Goal: Communication & Community: Ask a question

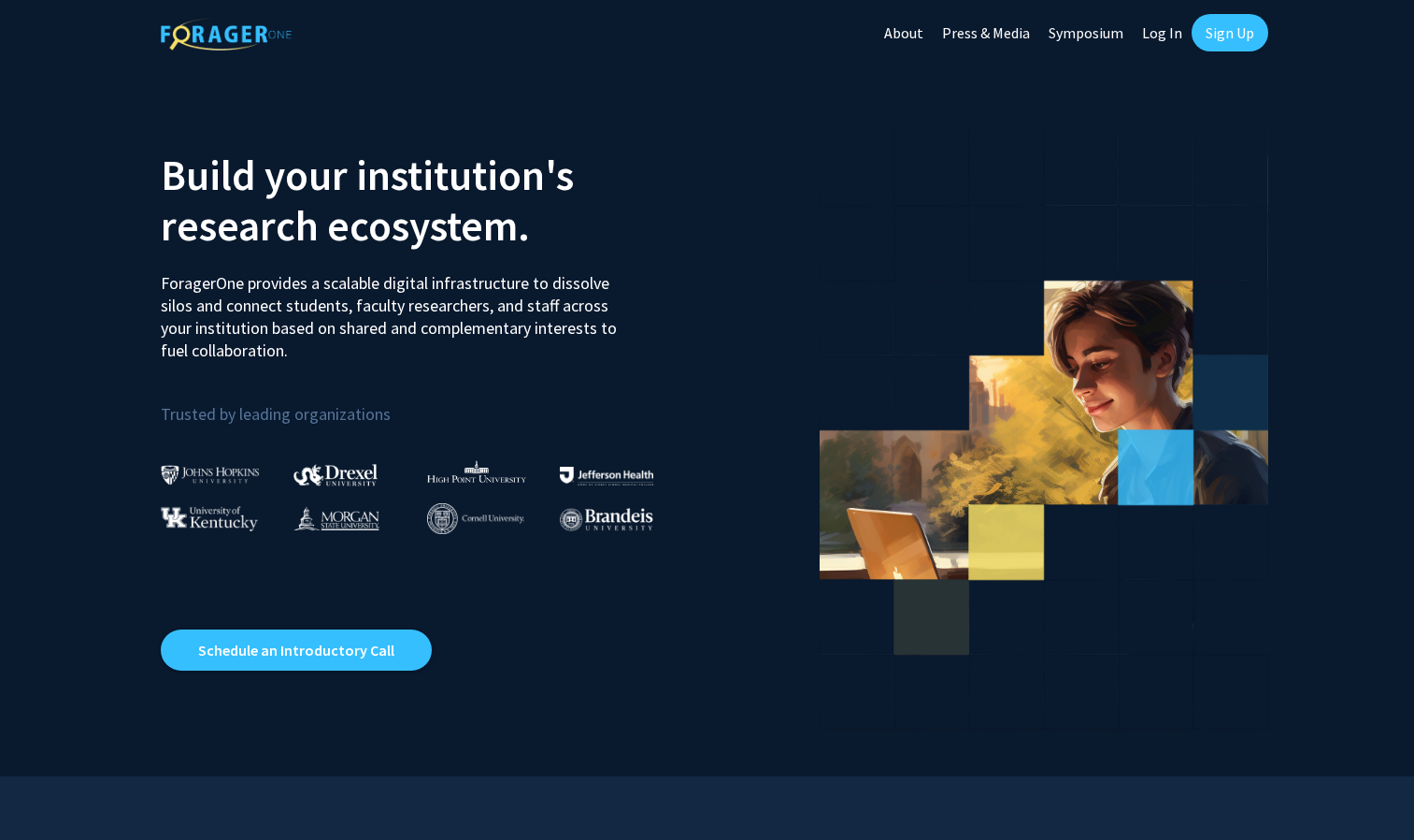
click at [1240, 26] on link "Sign Up" at bounding box center [1231, 32] width 77 height 37
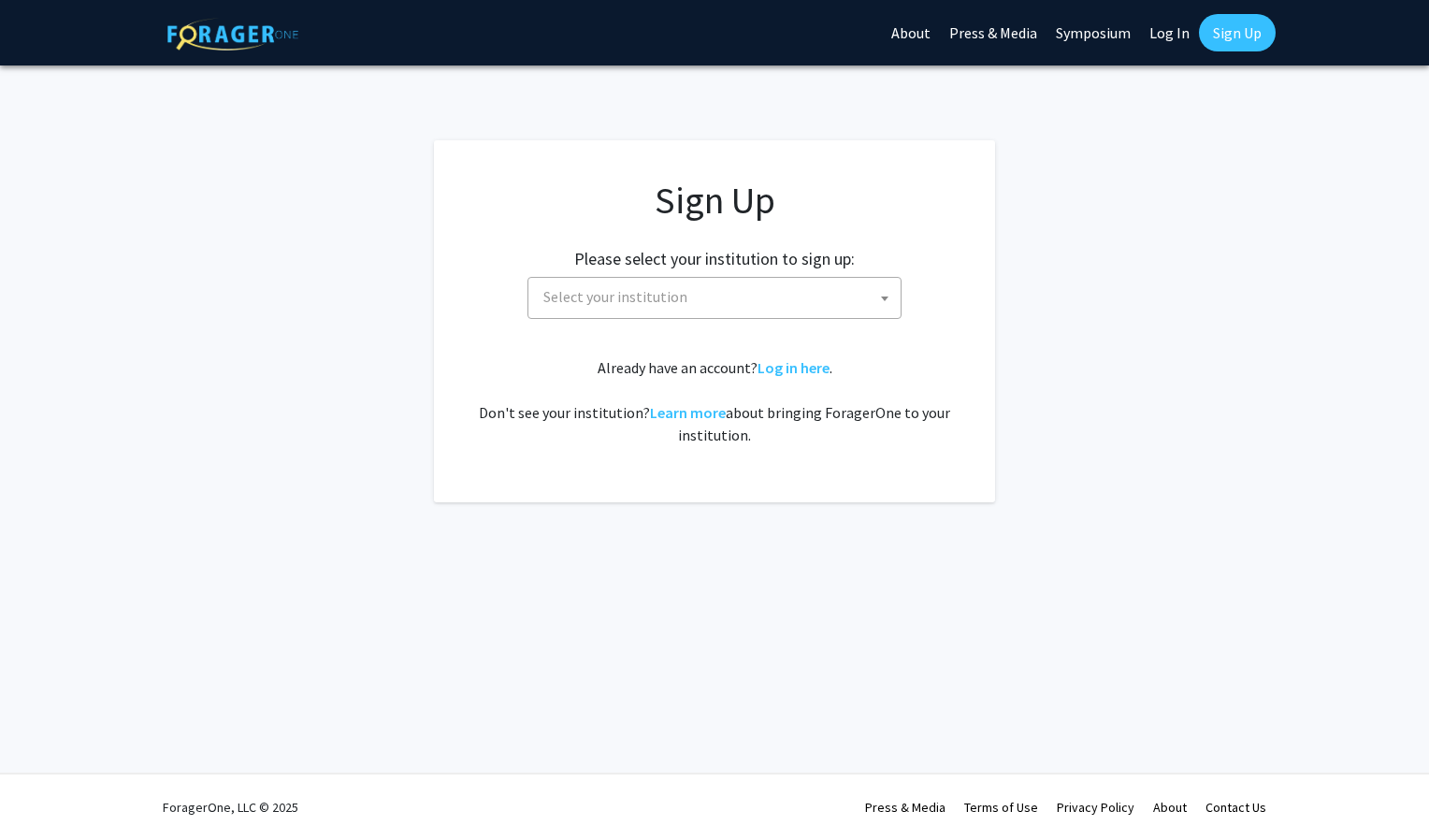
click at [780, 300] on span "Select your institution" at bounding box center [718, 296] width 365 height 38
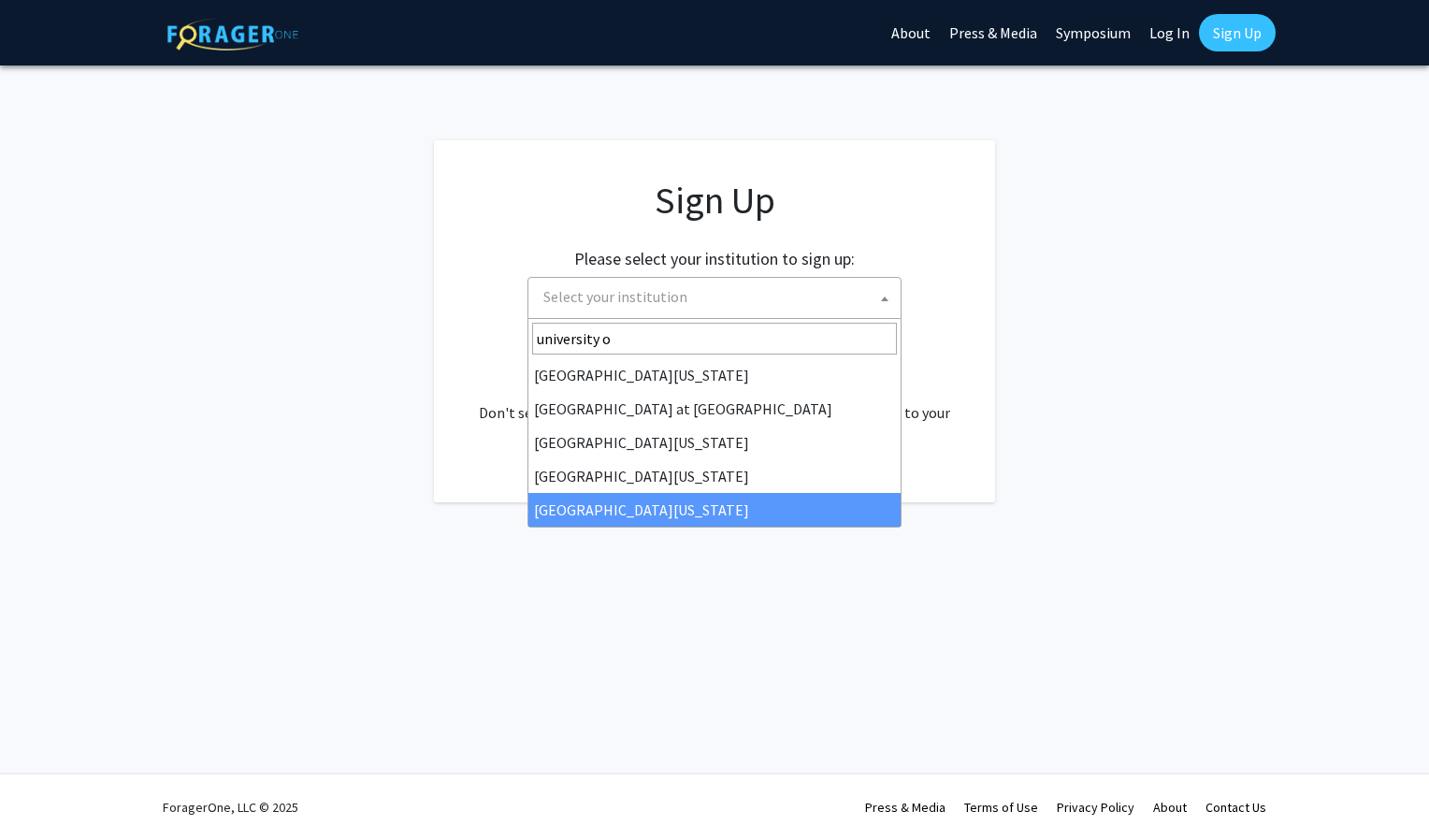
type input "university o"
select select "33"
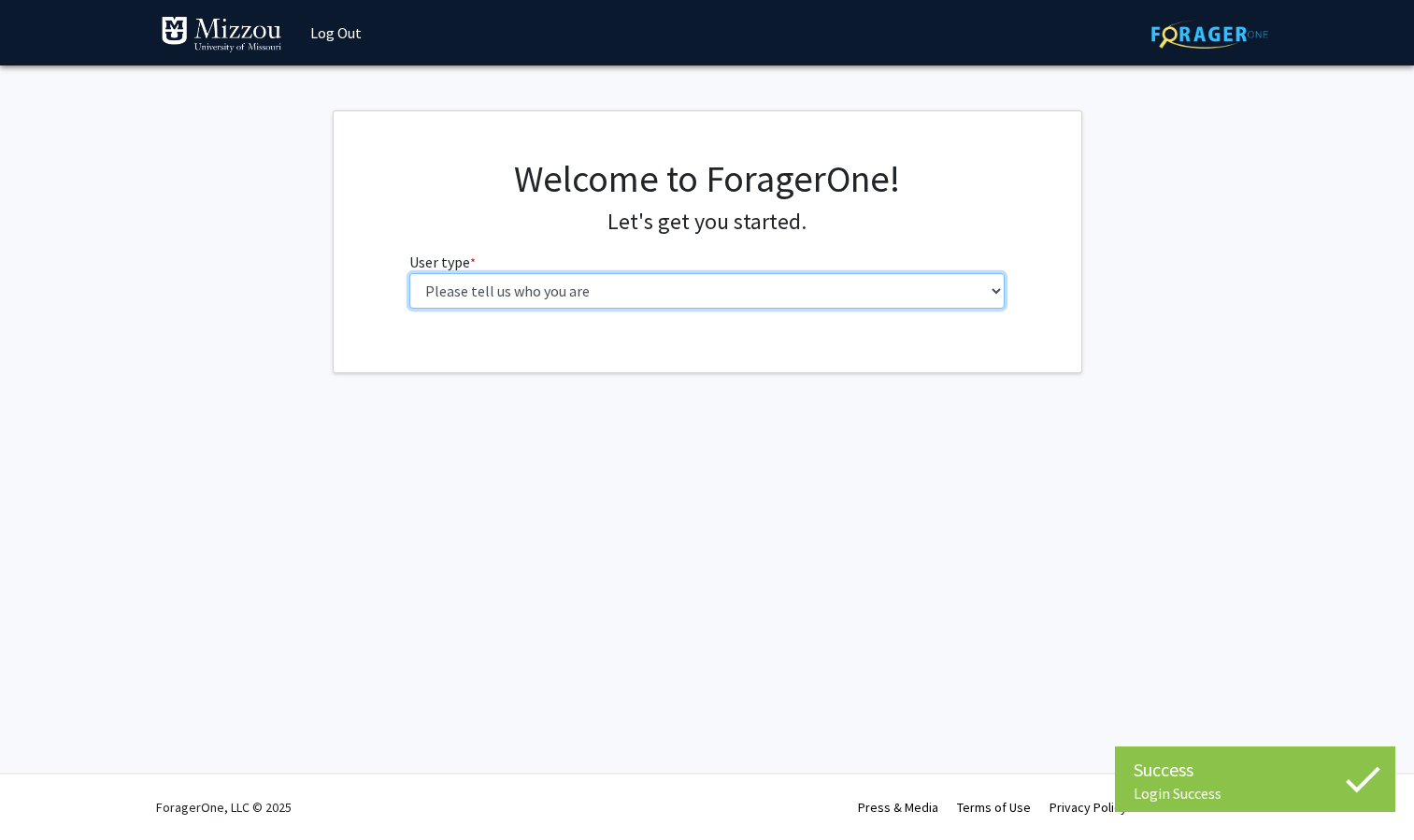
click at [716, 299] on select "Please tell us who you are Undergraduate Student Master's Student Doctoral Cand…" at bounding box center [707, 290] width 596 height 35
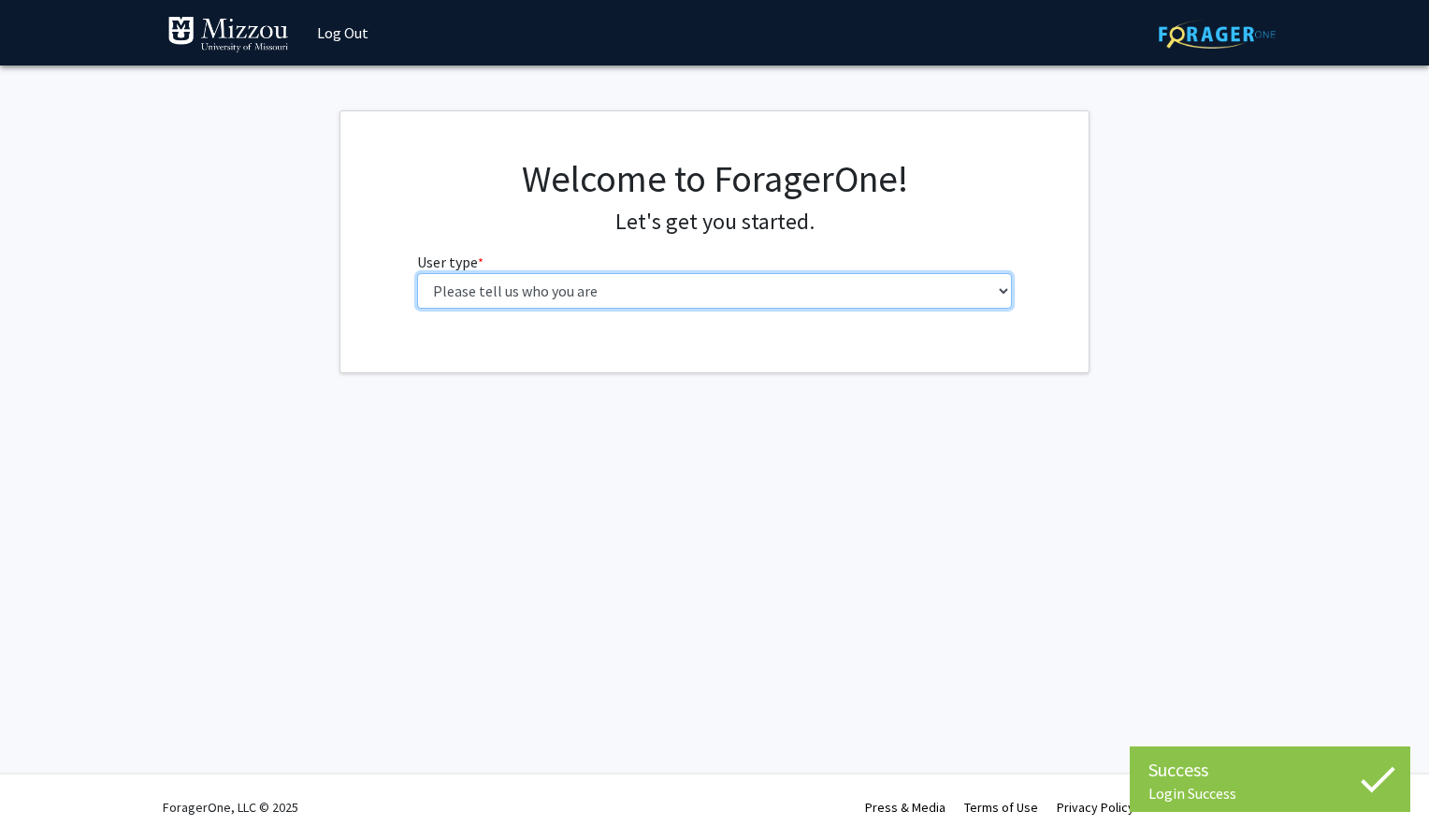
select select "1: undergrad"
click at [417, 273] on select "Please tell us who you are Undergraduate Student Master's Student Doctoral Cand…" at bounding box center [714, 290] width 596 height 35
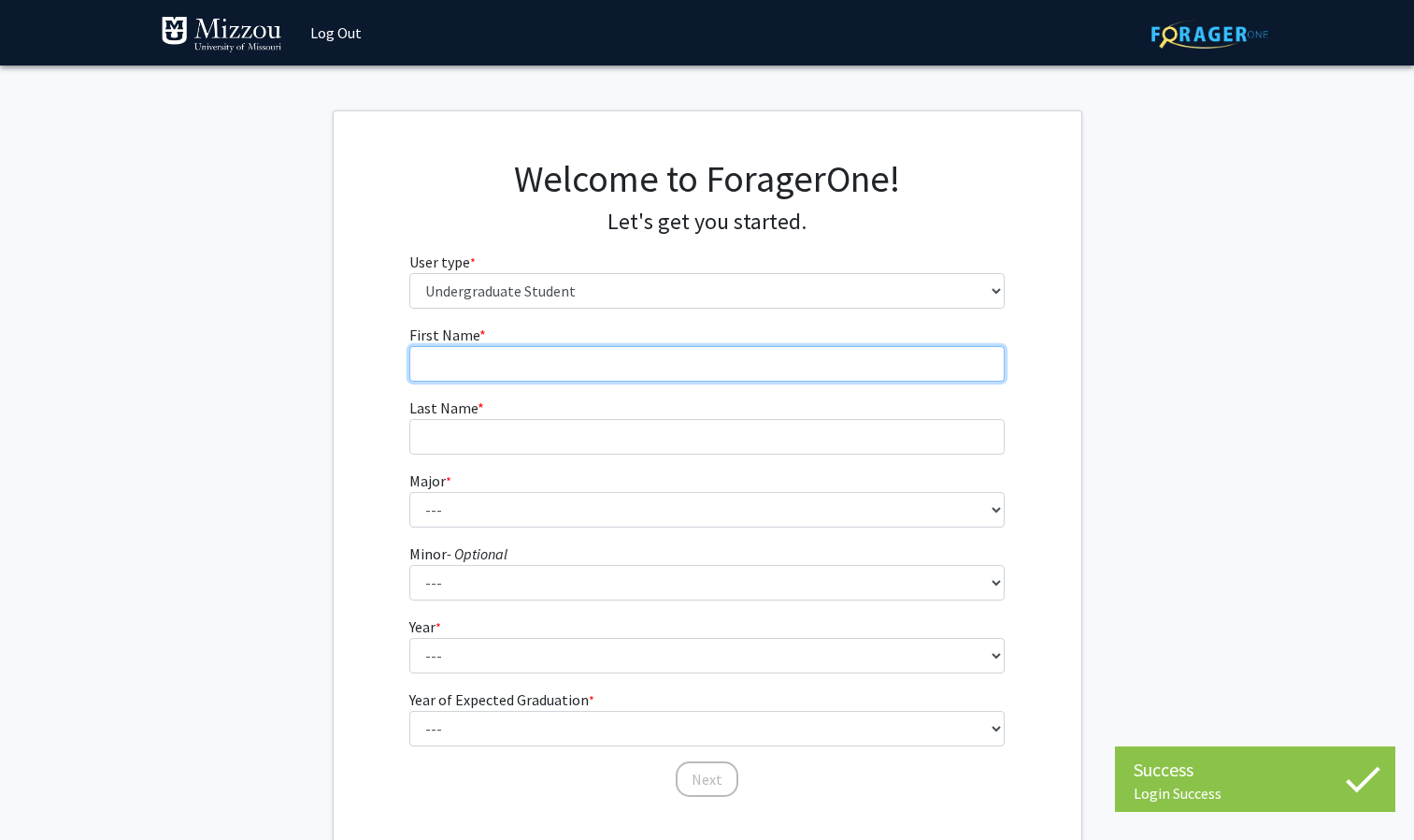
click at [710, 375] on input "First Name * required" at bounding box center [707, 363] width 596 height 35
type input "jozlynn"
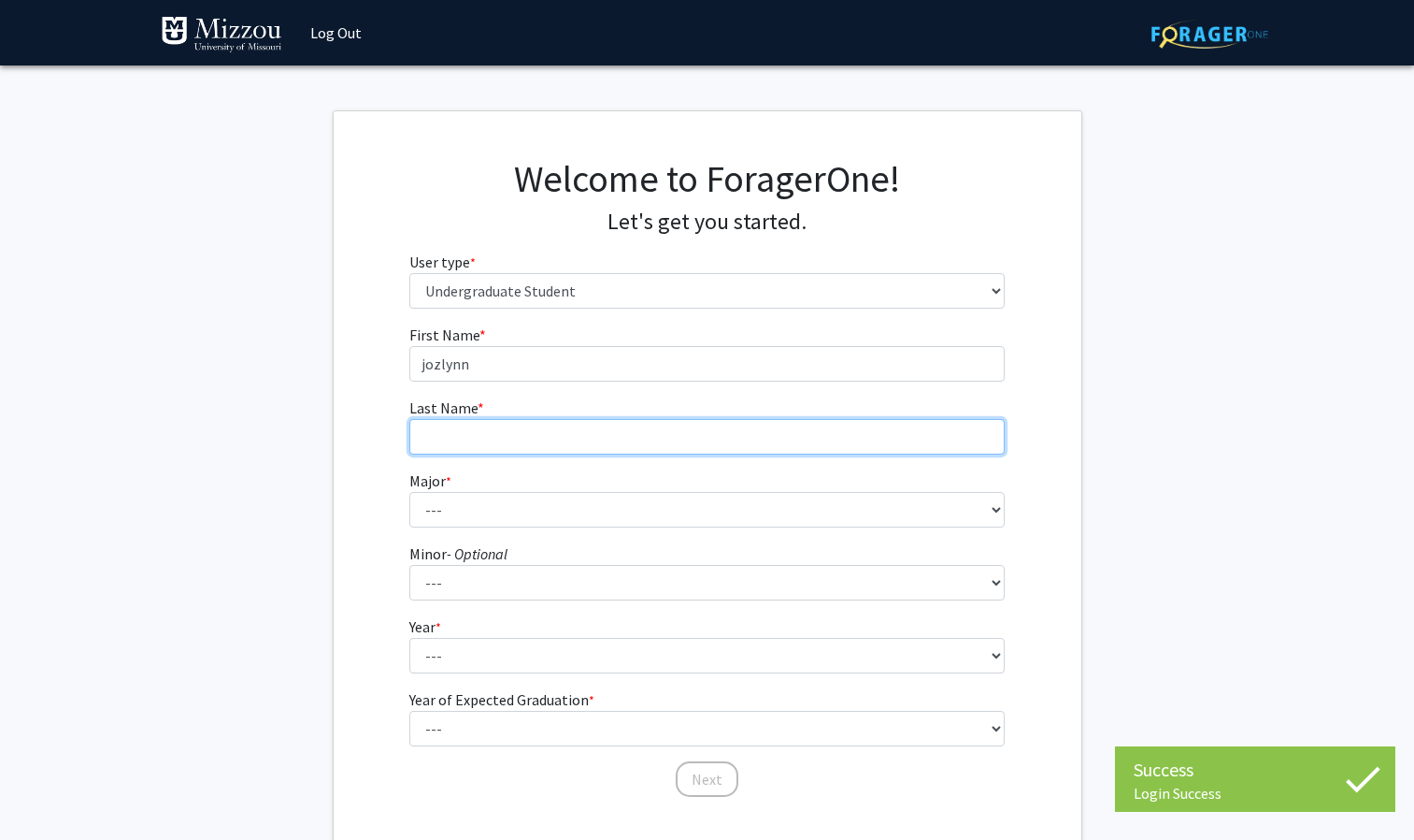
type input "[PERSON_NAME]"
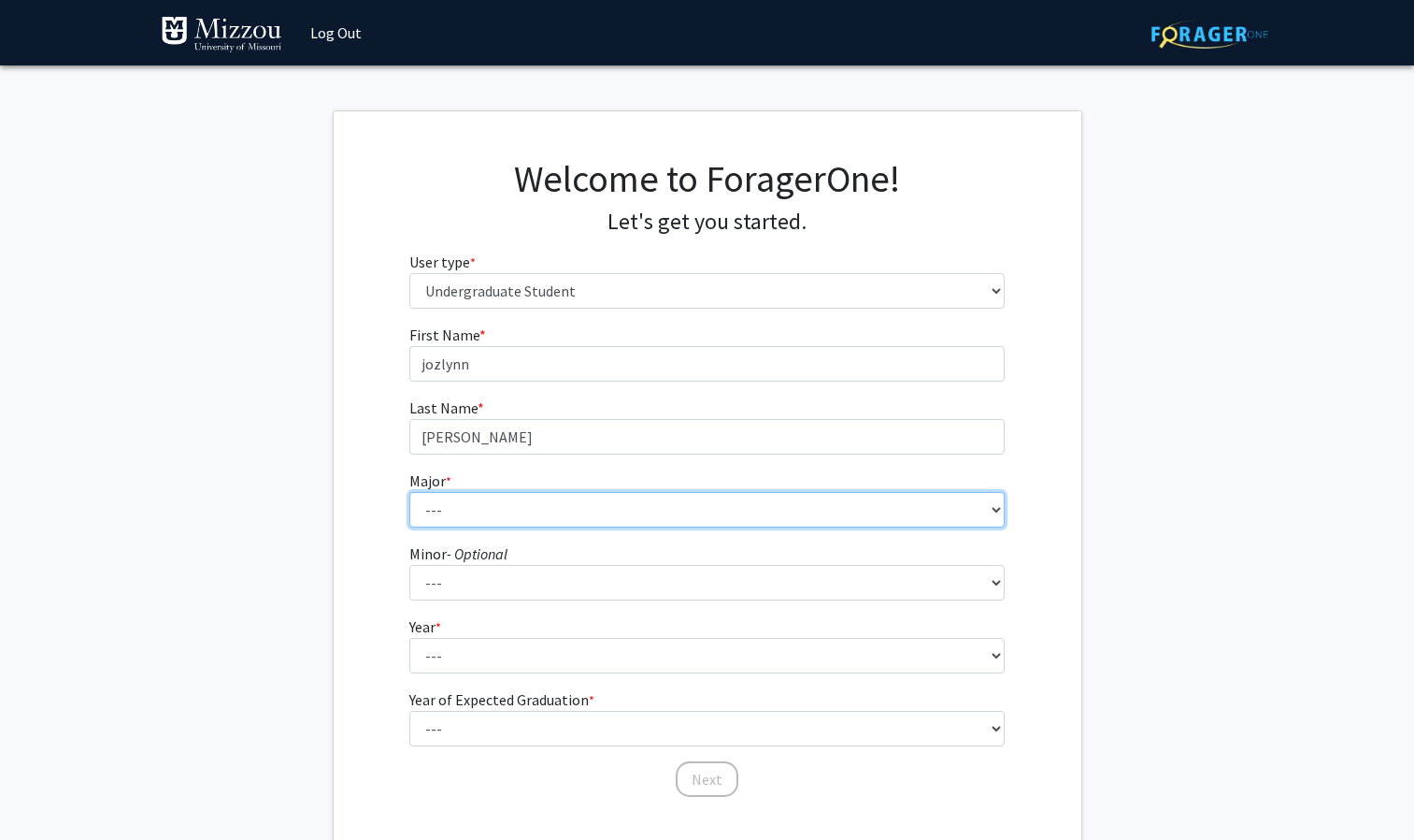
click at [641, 509] on select "--- Agribusiness Management Agricultural Education Agricultural Education: Comm…" at bounding box center [707, 509] width 596 height 35
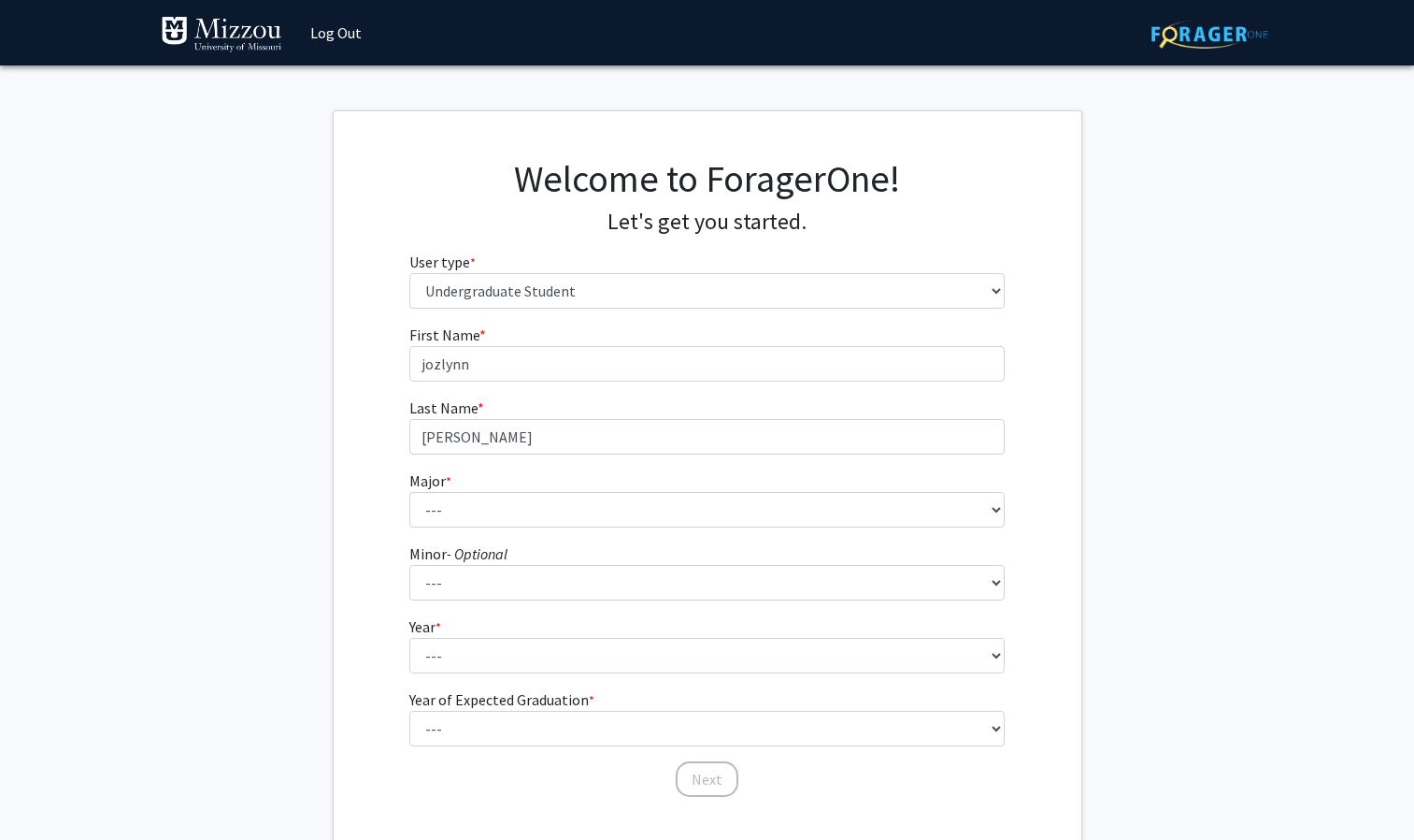
click at [221, 415] on fg-get-started "Welcome to ForagerOne! Let's get you started. User type * required Please tell …" at bounding box center [707, 479] width 1414 height 738
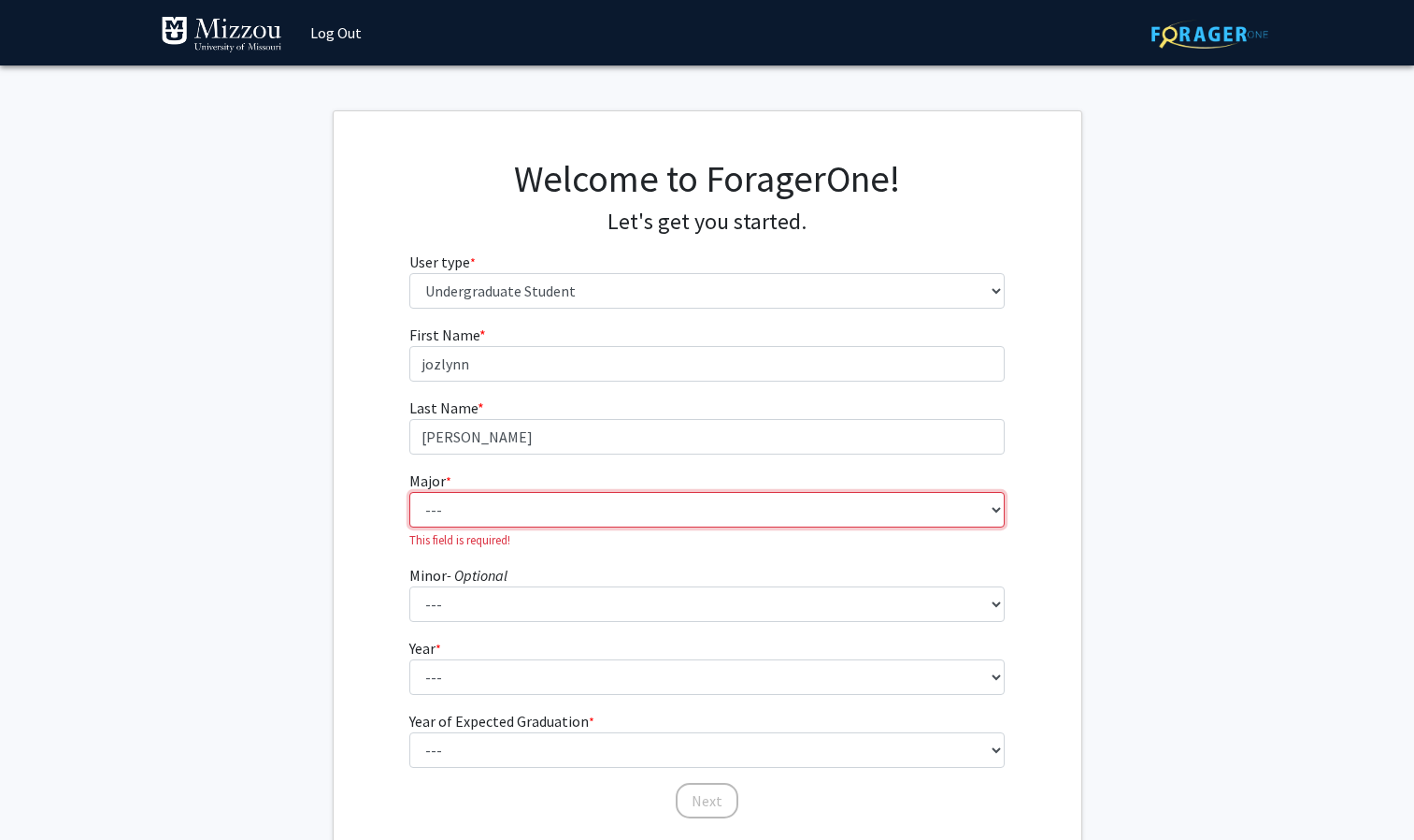
click at [526, 502] on select "--- Agribusiness Management Agricultural Education Agricultural Education: Comm…" at bounding box center [707, 509] width 596 height 35
click at [285, 520] on fg-get-started "Welcome to ForagerOne! Let's get you started. User type * required Please tell …" at bounding box center [707, 490] width 1414 height 760
click at [513, 522] on select "--- Agribusiness Management Agricultural Education Agricultural Education: Comm…" at bounding box center [707, 509] width 596 height 35
select select "135: 2628"
click at [409, 492] on select "--- Agribusiness Management Agricultural Education Agricultural Education: Comm…" at bounding box center [707, 509] width 596 height 35
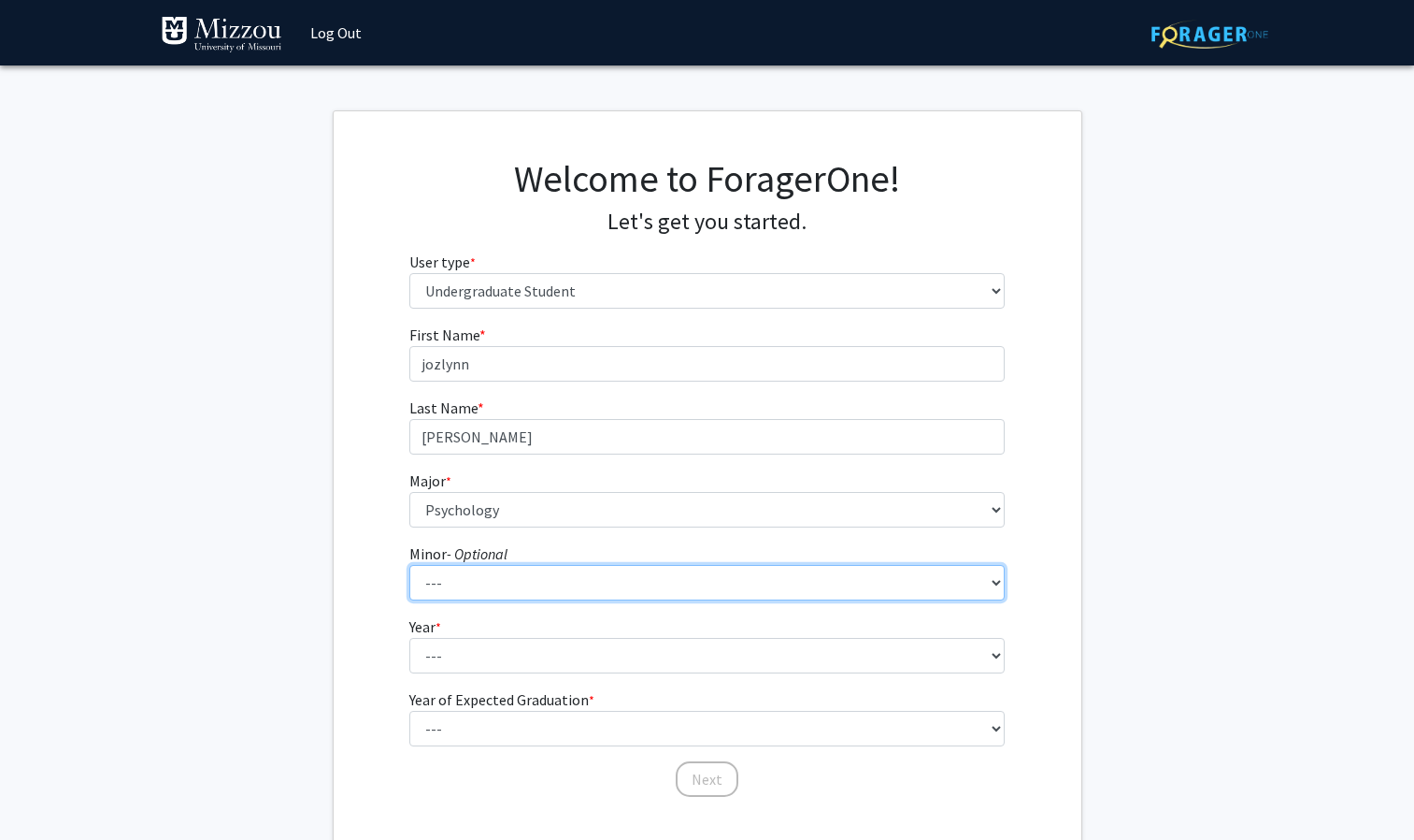
click at [548, 581] on select "--- Accountancy Aerospace Engineering Aerospace Studies Agribusiness Management…" at bounding box center [707, 582] width 596 height 35
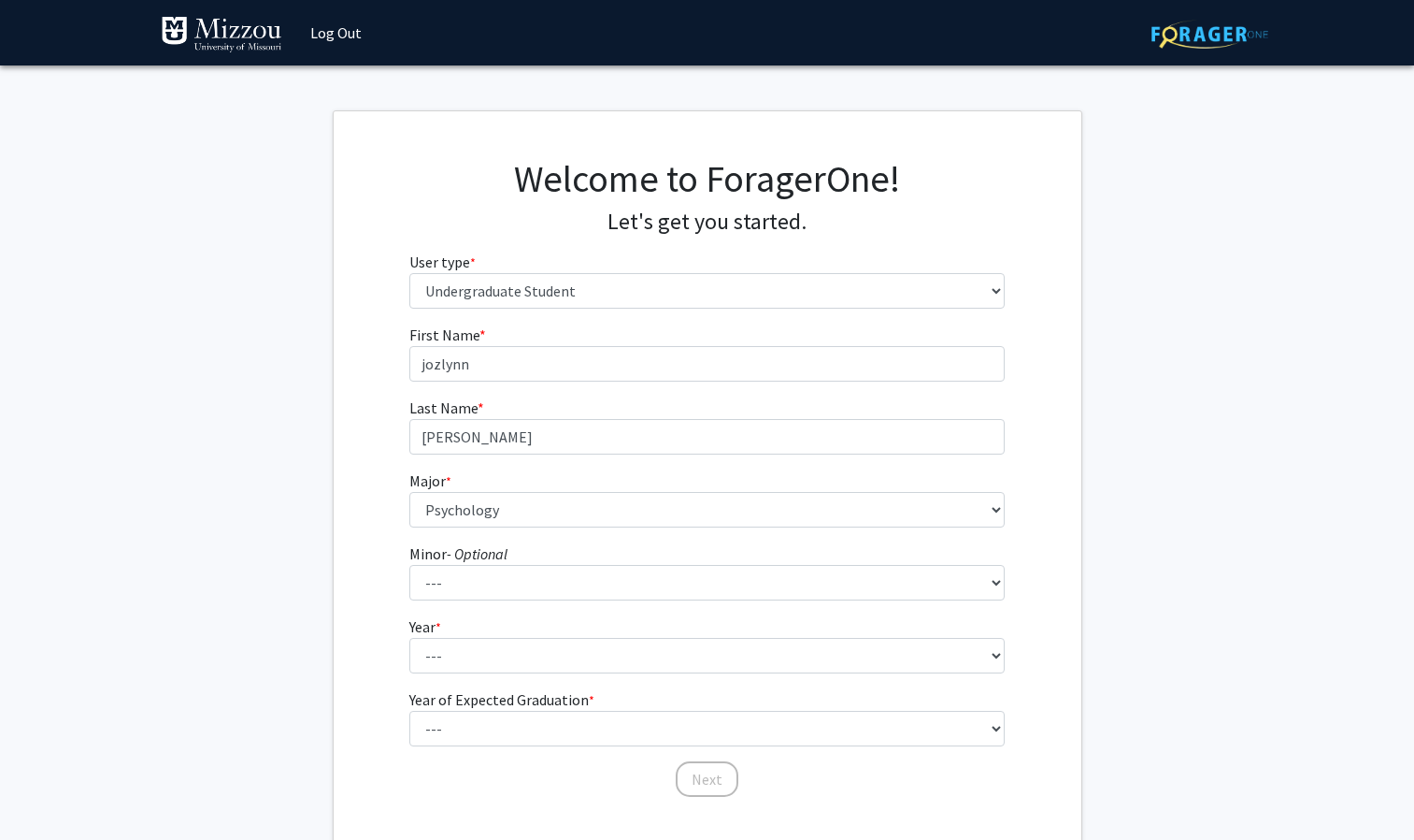
click at [240, 668] on fg-get-started "Welcome to ForagerOne! Let's get you started. User type * required Please tell …" at bounding box center [707, 479] width 1414 height 738
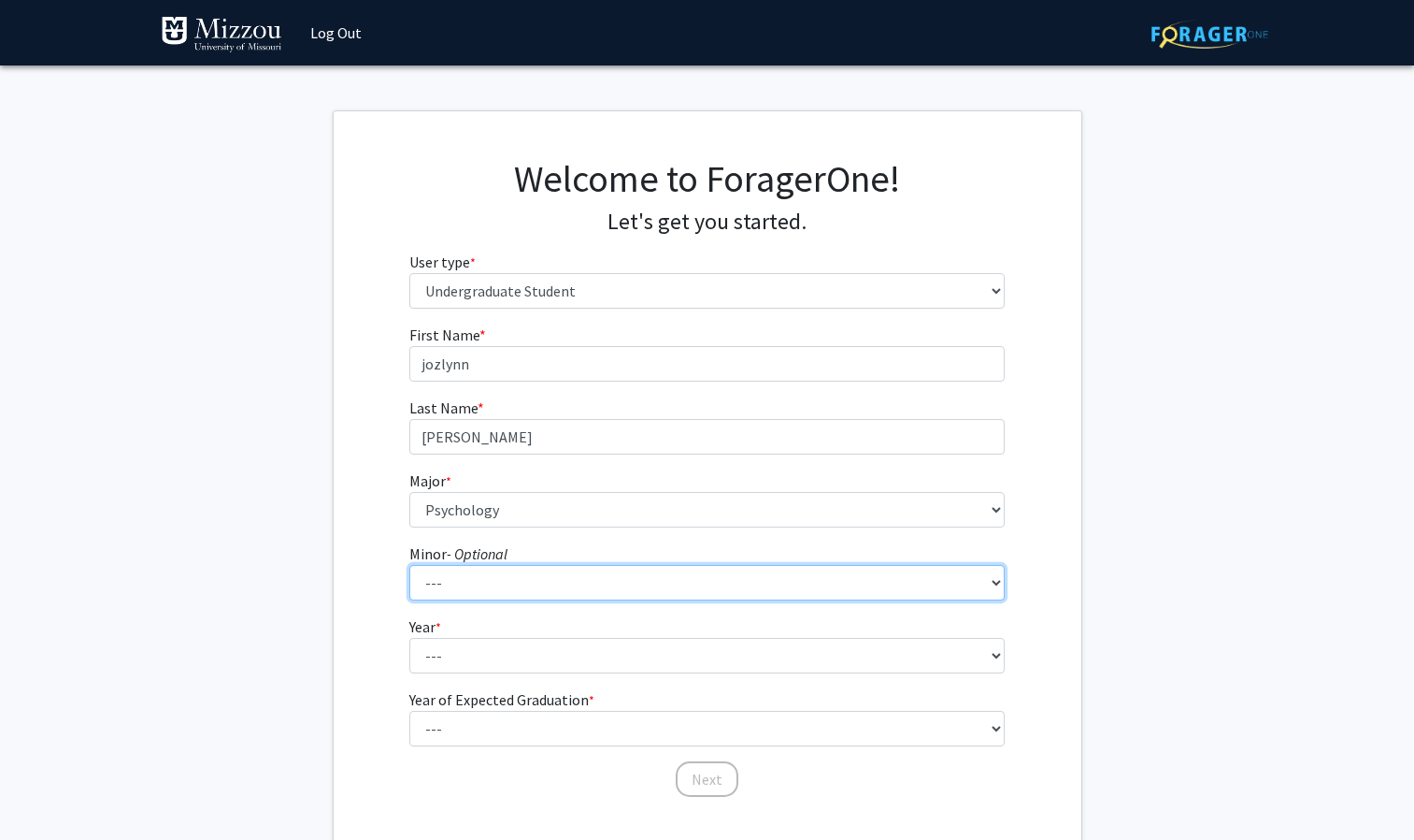
click at [552, 574] on select "--- Accountancy Aerospace Engineering Aerospace Studies Agribusiness Management…" at bounding box center [707, 582] width 596 height 35
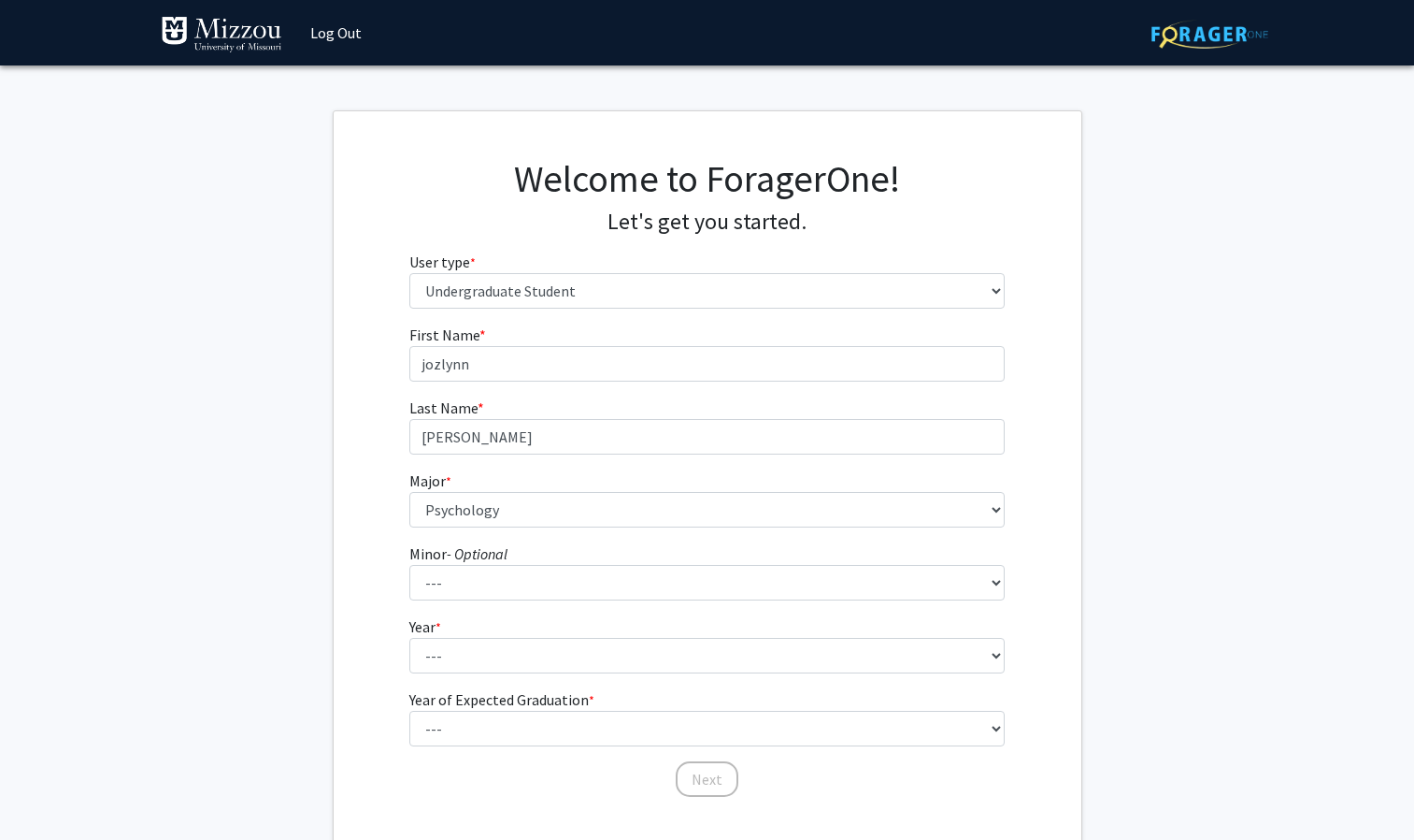
click at [318, 511] on fg-get-started "Welcome to ForagerOne! Let's get you started. User type * required Please tell …" at bounding box center [707, 479] width 1414 height 738
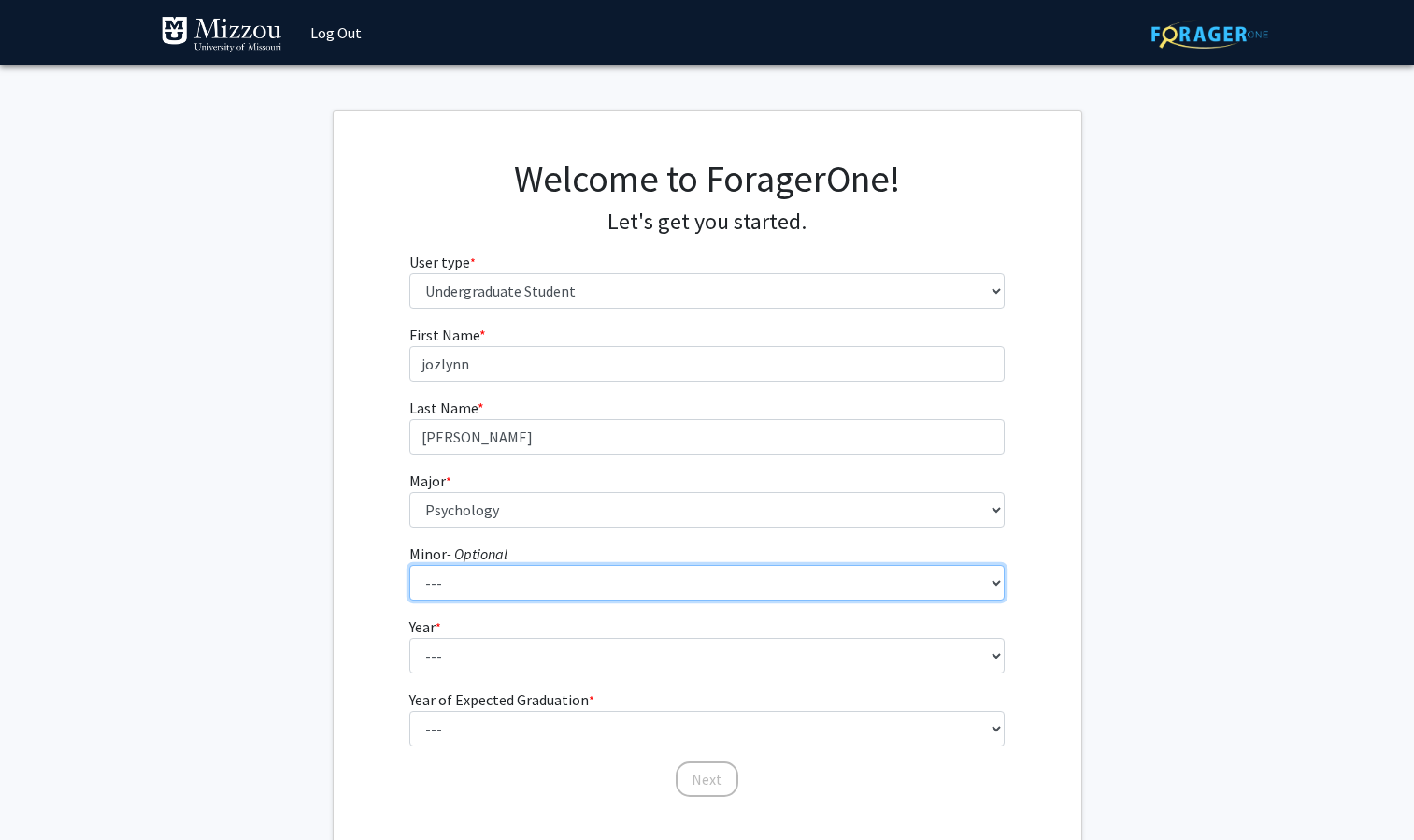
click at [520, 586] on select "--- Accountancy Aerospace Engineering Aerospace Studies Agribusiness Management…" at bounding box center [707, 582] width 596 height 35
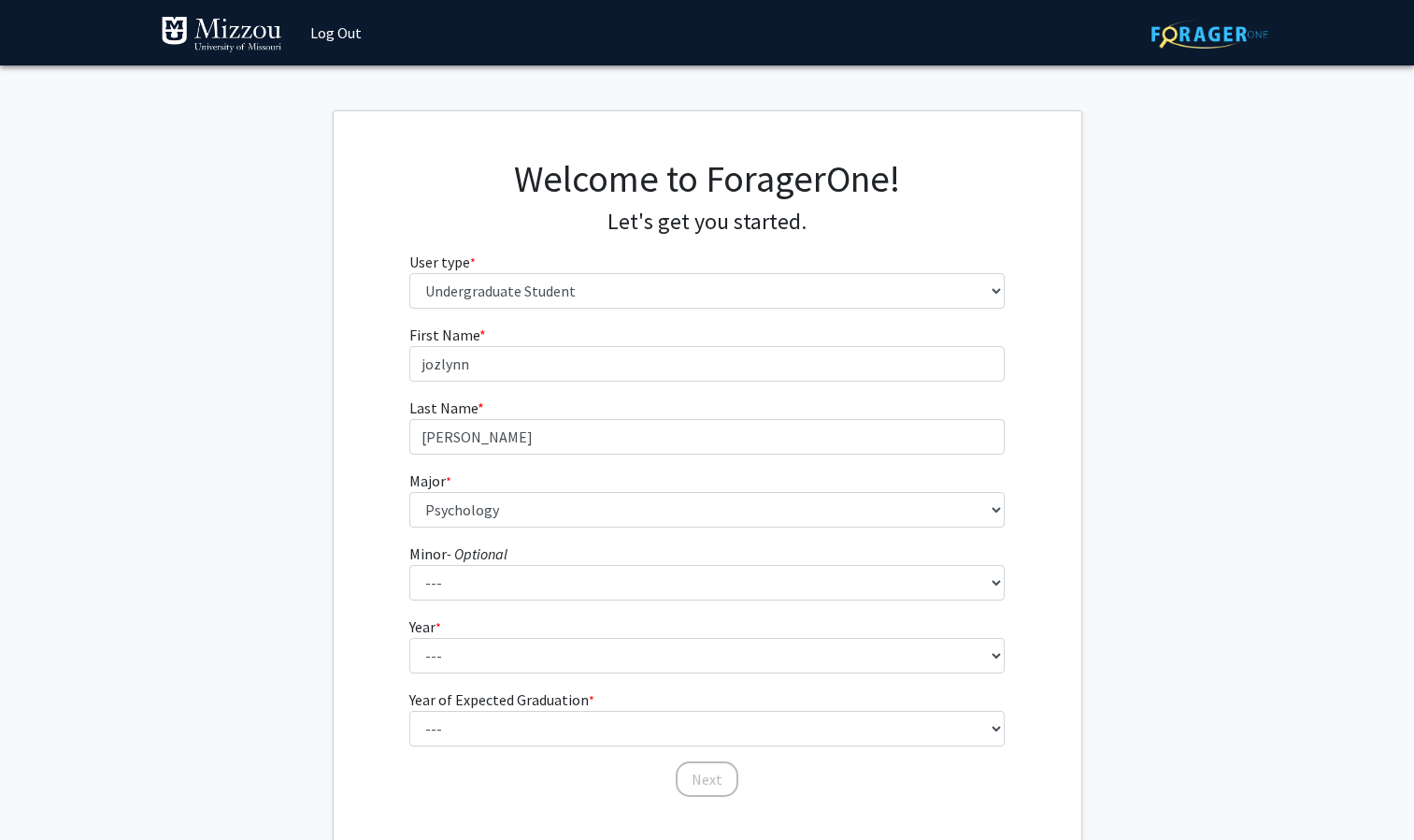
click at [503, 678] on form "First Name * required [PERSON_NAME] Last Name * required [PERSON_NAME] Major * …" at bounding box center [707, 551] width 596 height 456
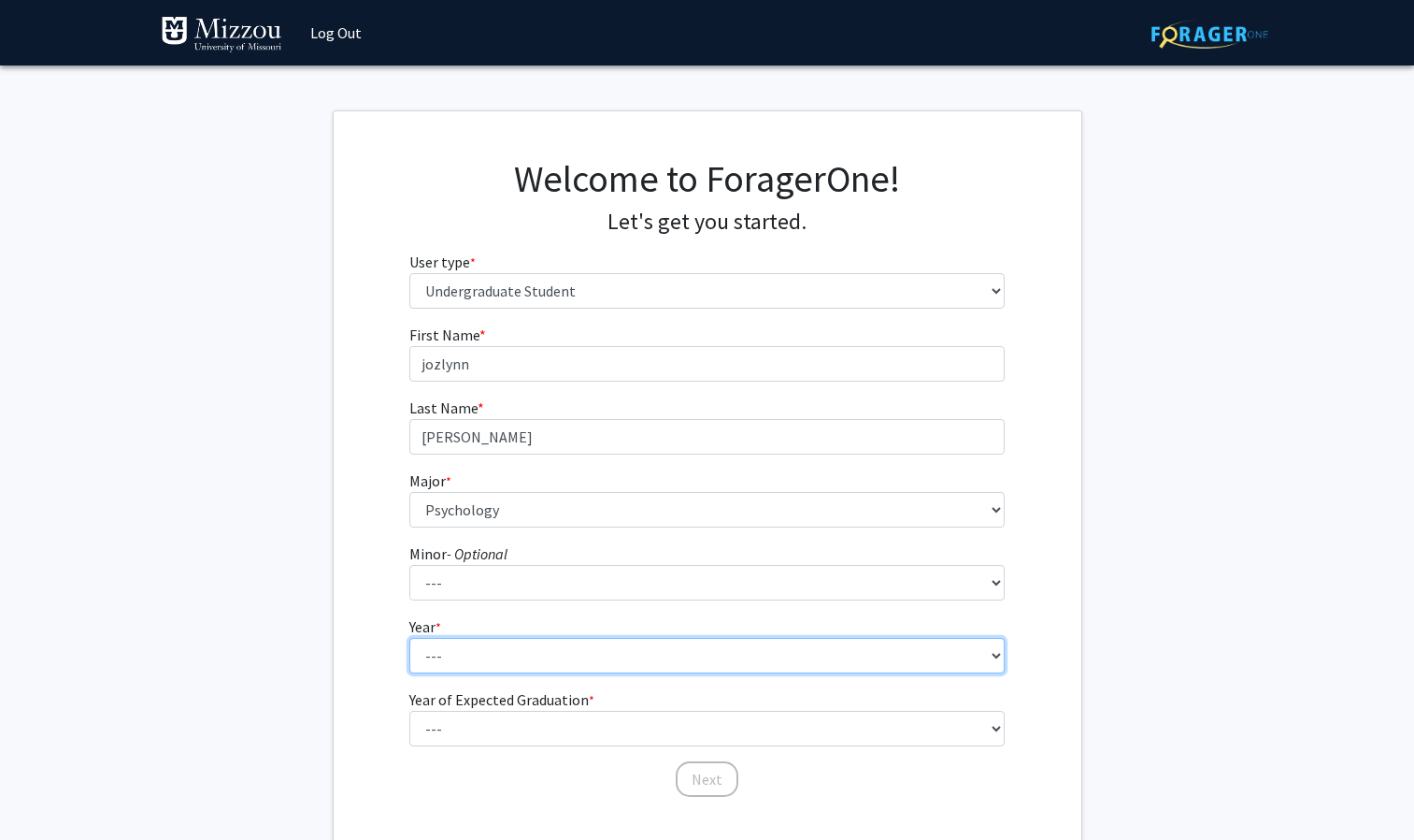
click at [495, 669] on select "--- First-year Sophomore Junior Senior Postbaccalaureate Certificate" at bounding box center [707, 656] width 596 height 35
select select "4: senior"
click at [409, 638] on select "--- First-year Sophomore Junior Senior Postbaccalaureate Certificate" at bounding box center [707, 656] width 596 height 35
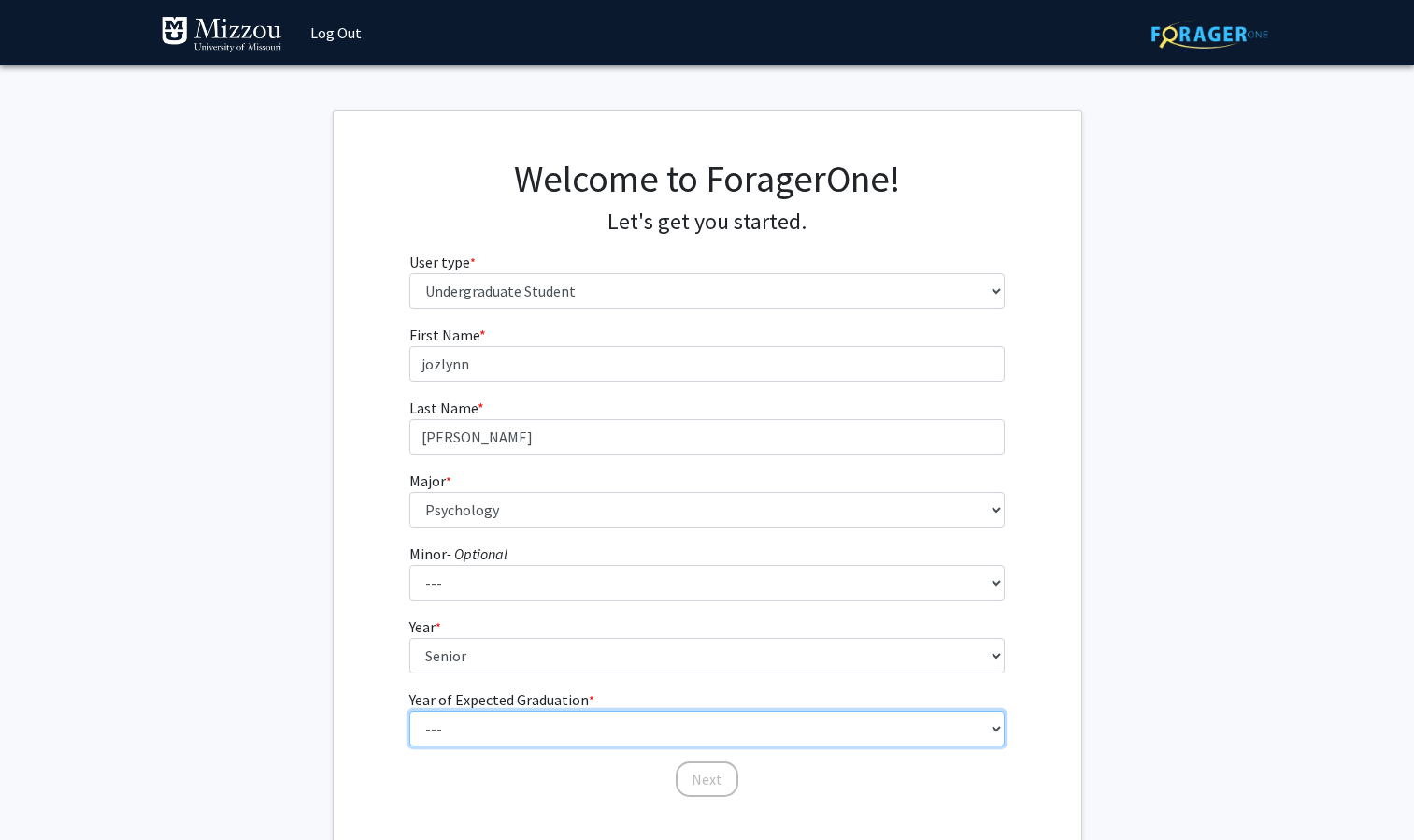
click at [498, 726] on select "--- 2025 2026 2027 2028 2029 2030 2031 2032 2033 2034" at bounding box center [707, 728] width 596 height 35
select select "2: 2026"
click at [409, 710] on select "--- 2025 2026 2027 2028 2029 2030 2031 2032 2033 2034" at bounding box center [707, 728] width 596 height 35
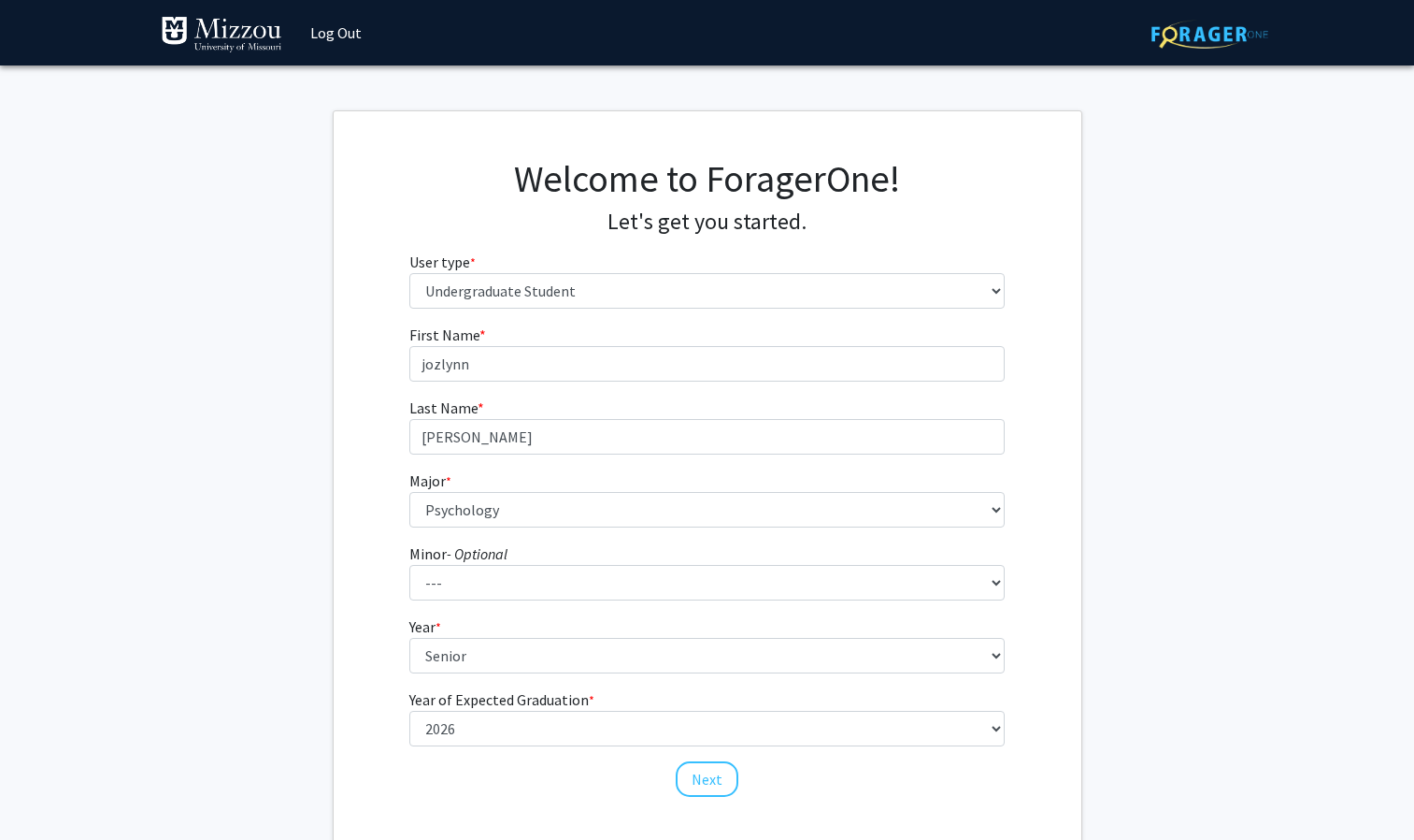
click at [726, 798] on div "First Name * required [PERSON_NAME] Last Name * required [PERSON_NAME] Major * …" at bounding box center [707, 561] width 623 height 475
click at [700, 776] on button "Next" at bounding box center [707, 778] width 63 height 35
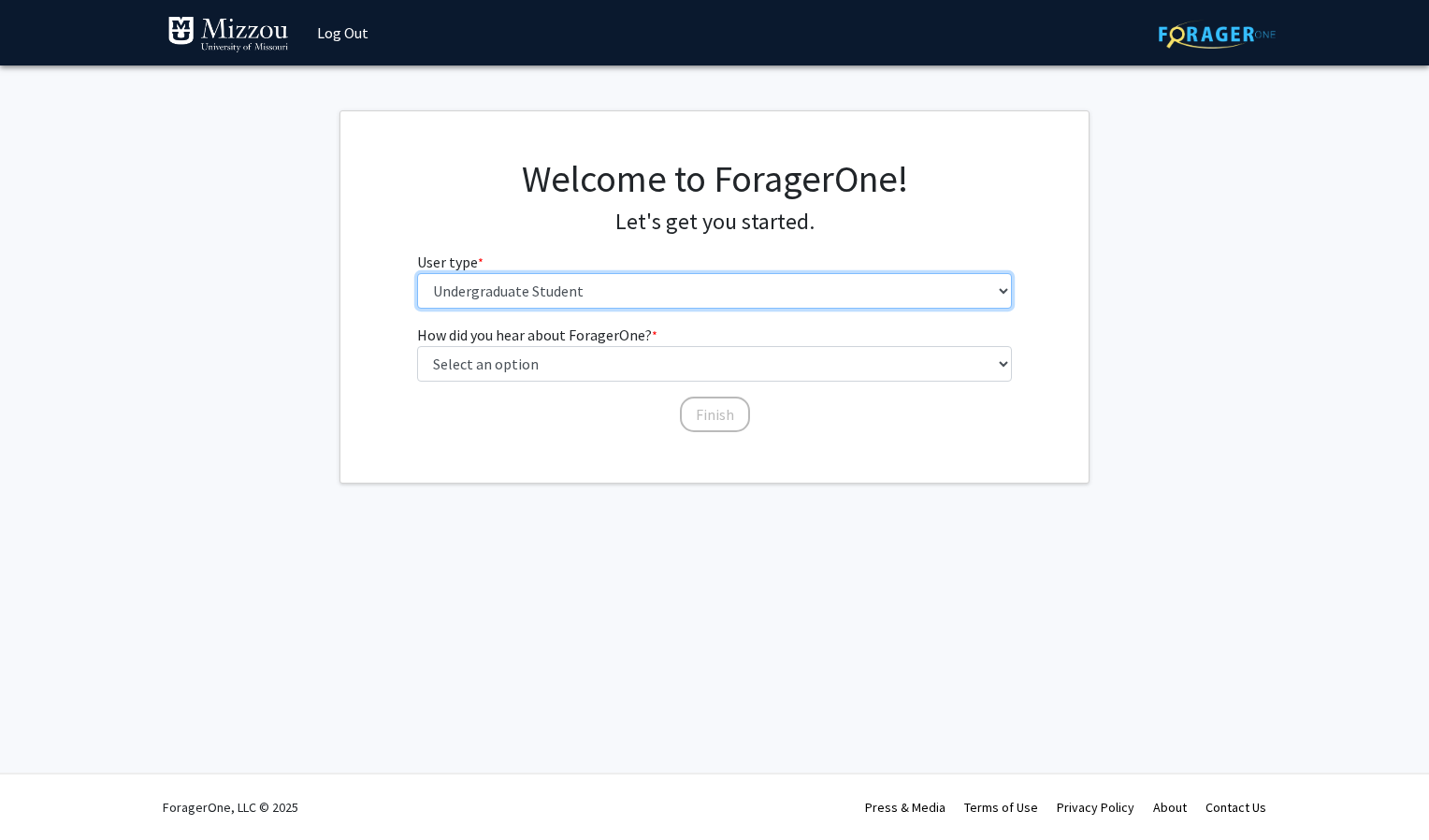
click at [638, 287] on select "Please tell us who you are Undergraduate Student Master's Student Doctoral Cand…" at bounding box center [714, 290] width 596 height 35
click at [417, 273] on select "Please tell us who you are Undergraduate Student Master's Student Doctoral Cand…" at bounding box center [714, 290] width 596 height 35
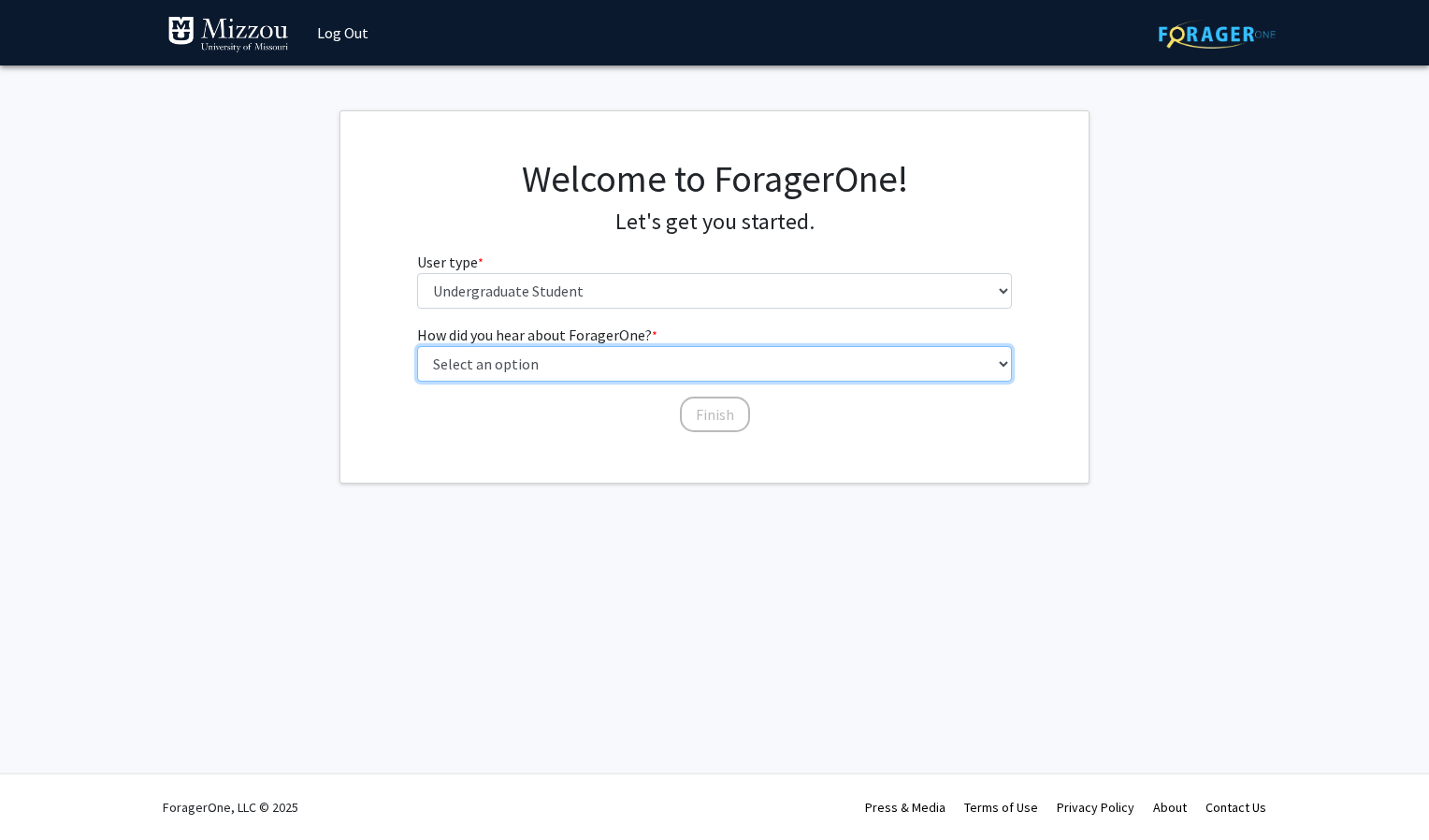
click at [593, 372] on select "Select an option Peer/student recommendation Faculty/staff recommendation Unive…" at bounding box center [714, 363] width 596 height 35
select select "2: faculty_recommendation"
click at [417, 345] on select "Select an option Peer/student recommendation Faculty/staff recommendation Unive…" at bounding box center [714, 363] width 596 height 35
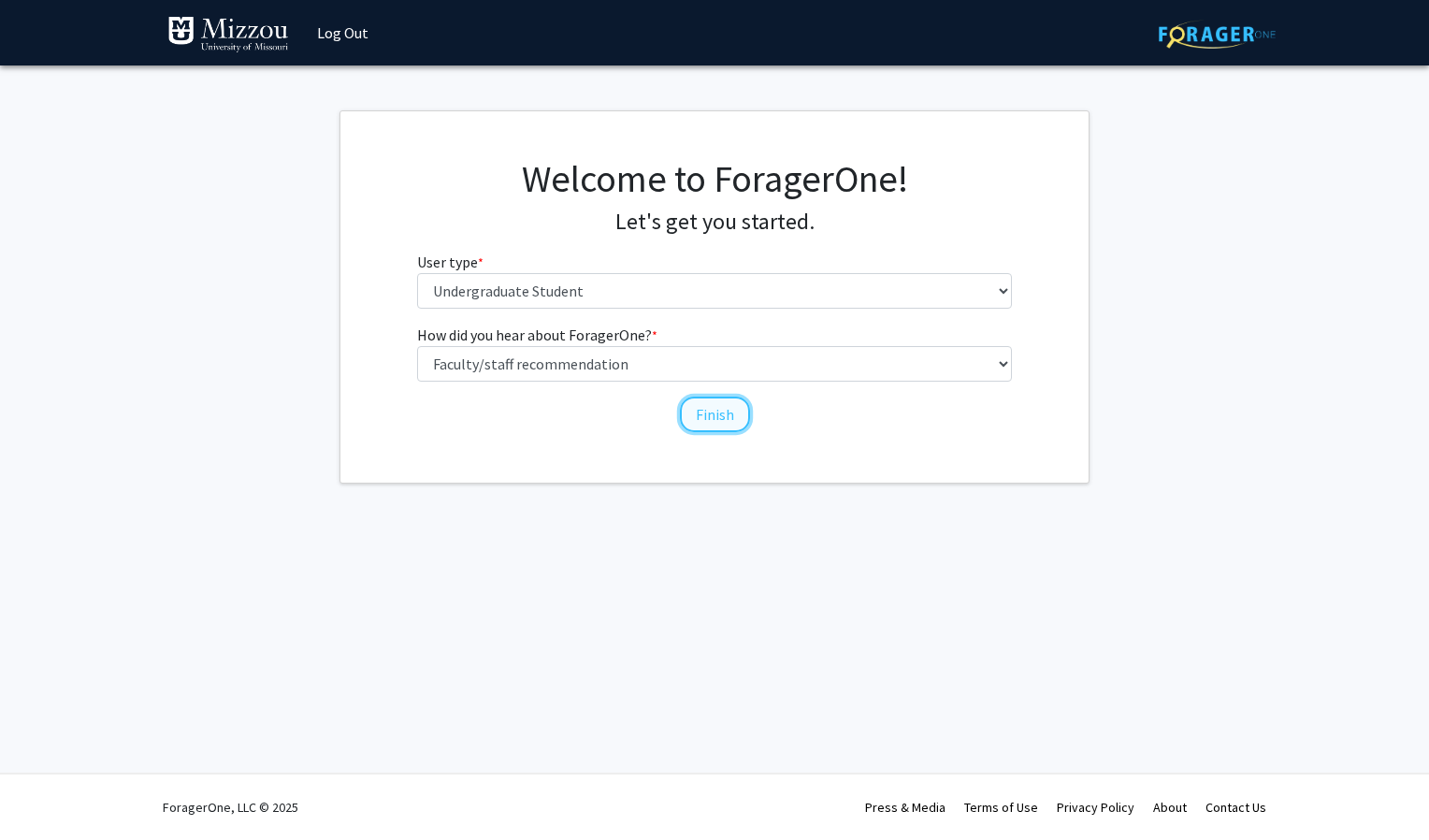
click at [684, 417] on button "Finish" at bounding box center [714, 414] width 70 height 35
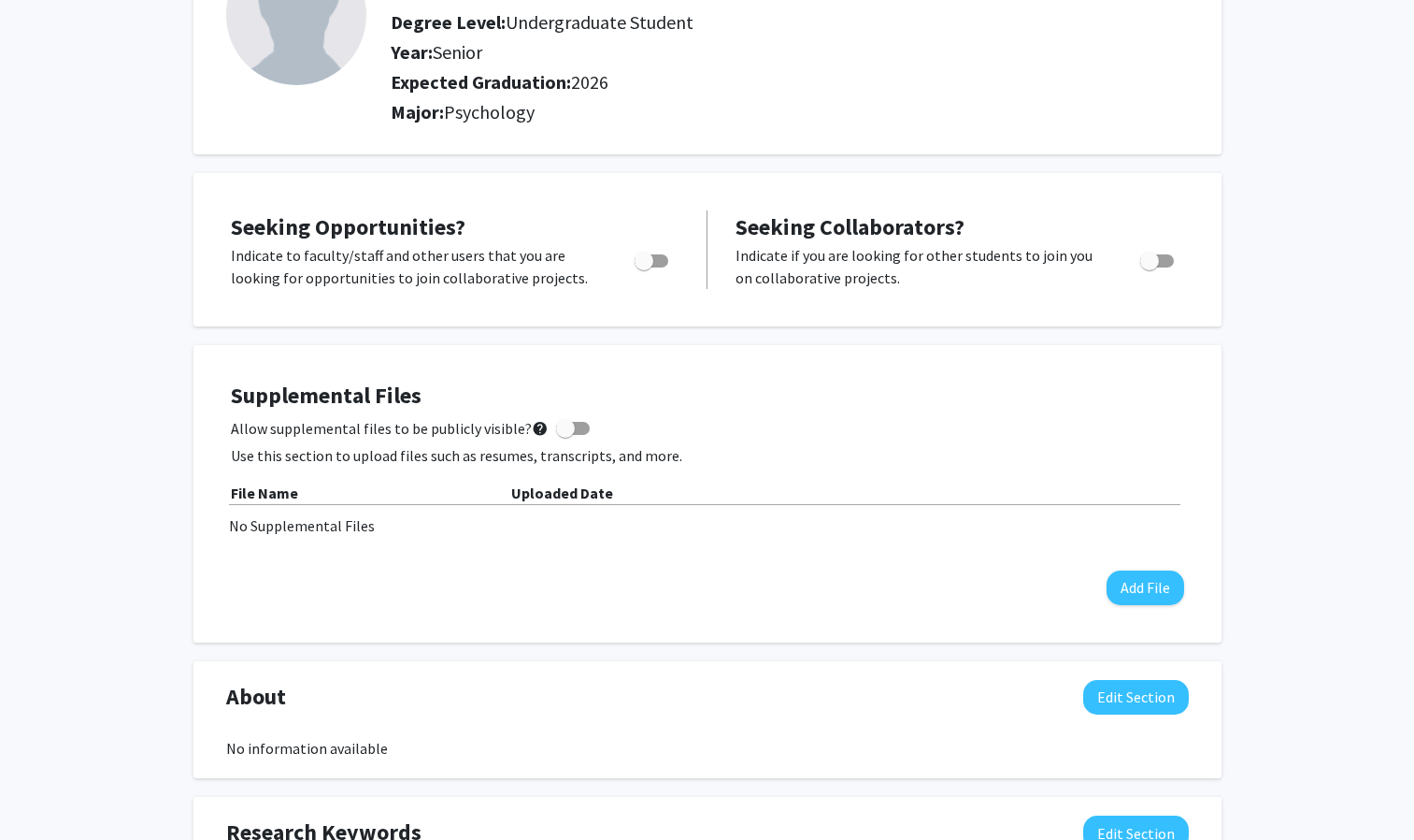
scroll to position [179, 0]
click at [293, 495] on b "File Name" at bounding box center [264, 493] width 68 height 19
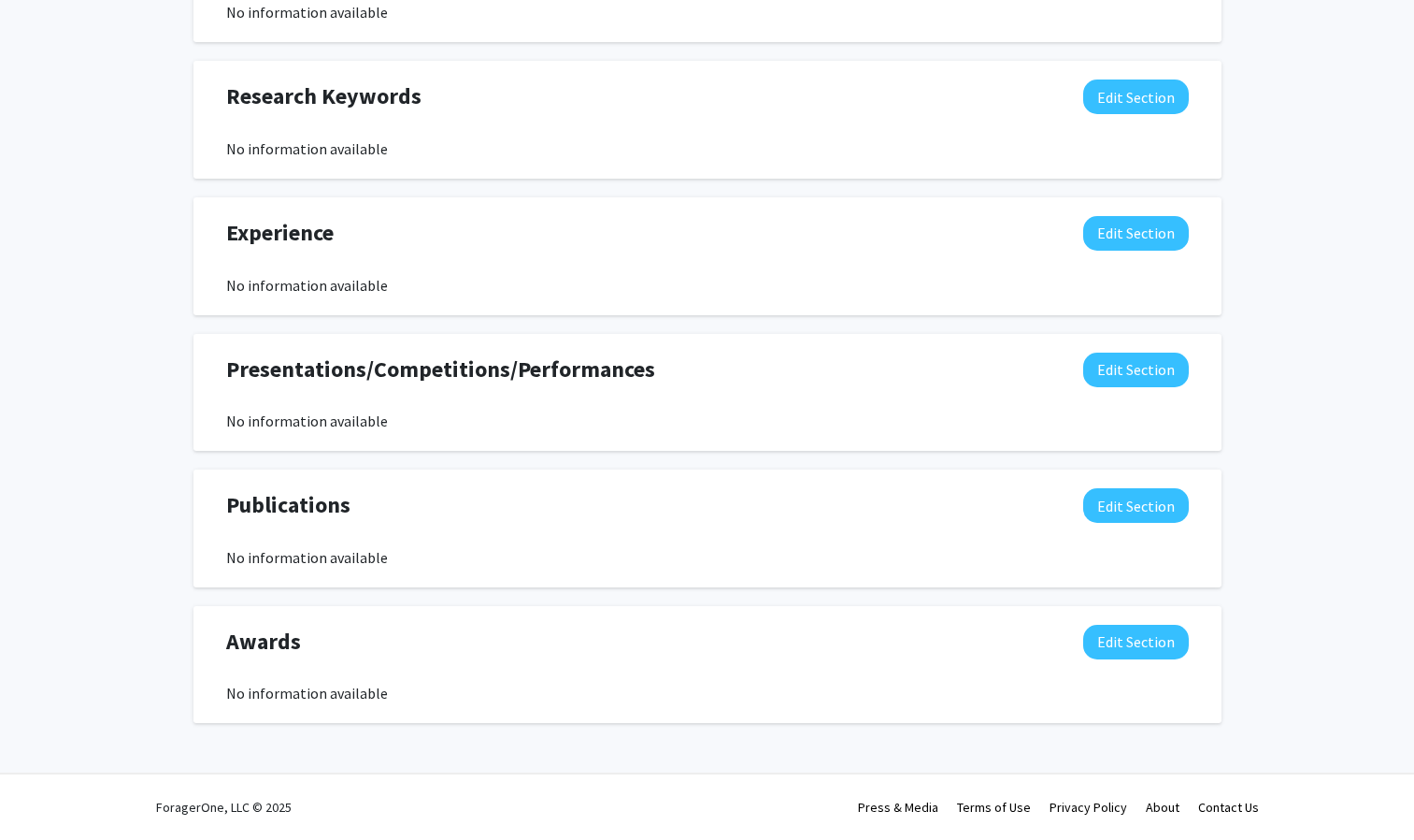
scroll to position [0, 0]
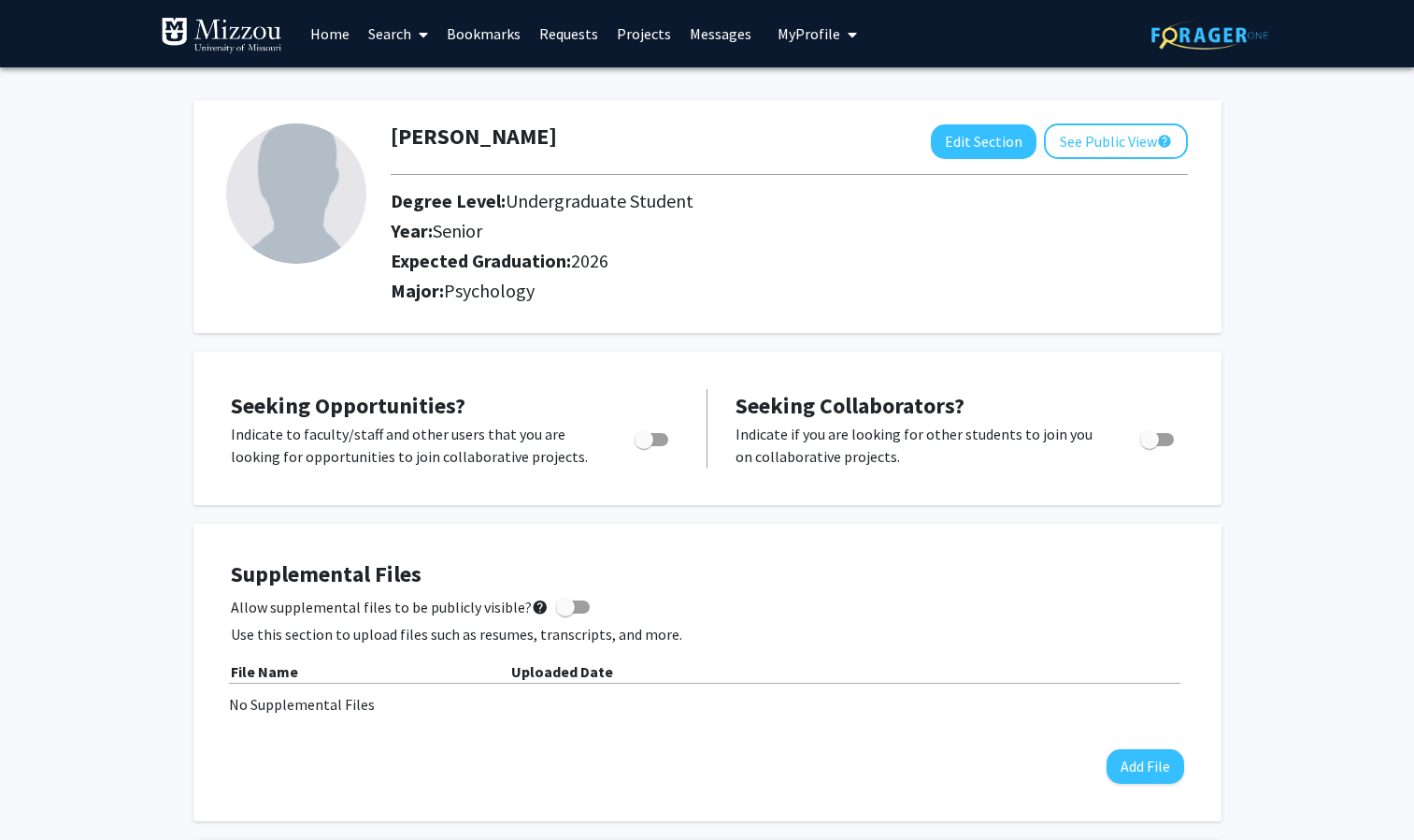
click at [386, 32] on link "Search" at bounding box center [398, 33] width 79 height 66
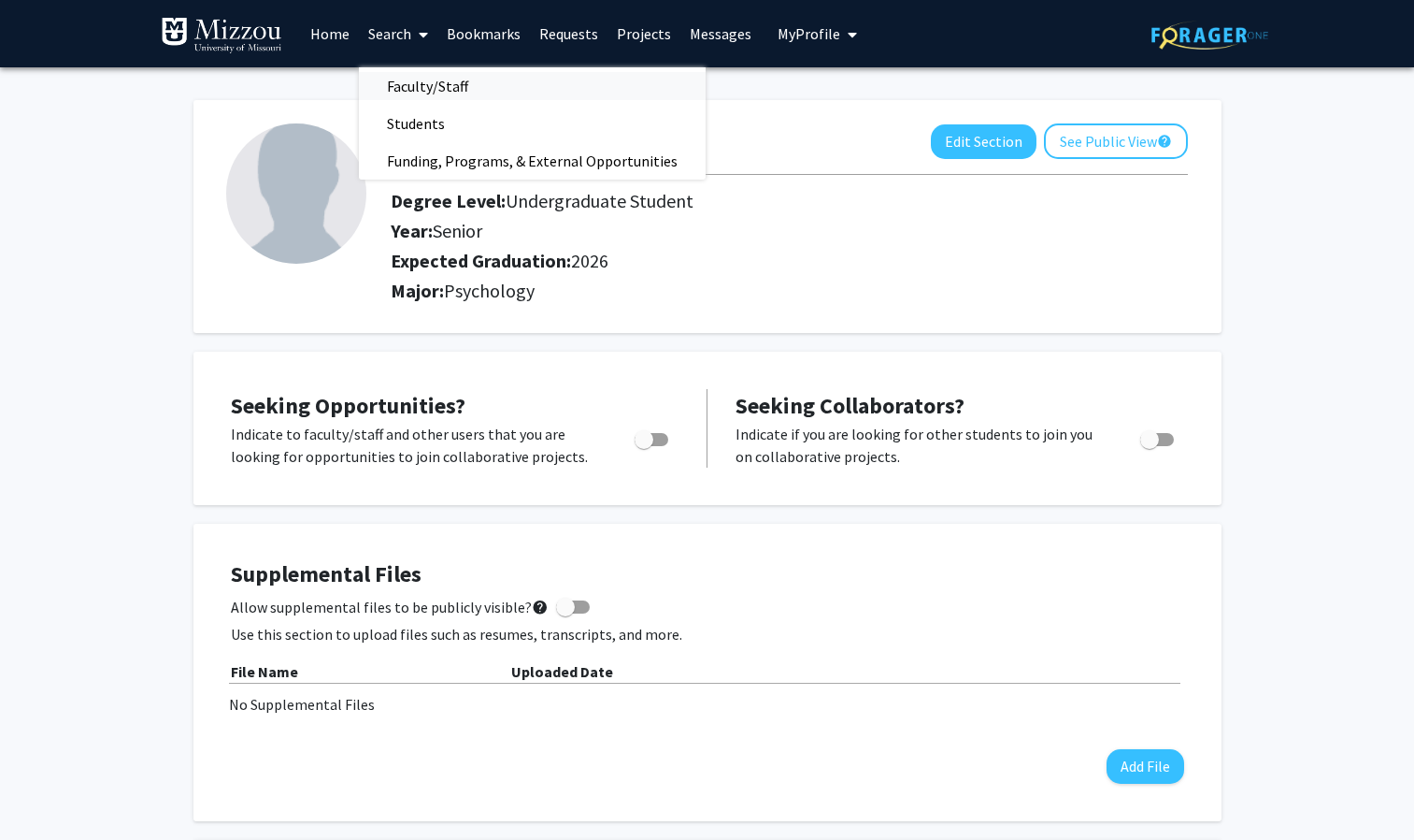
click at [439, 82] on span "Faculty/Staff" at bounding box center [428, 86] width 137 height 37
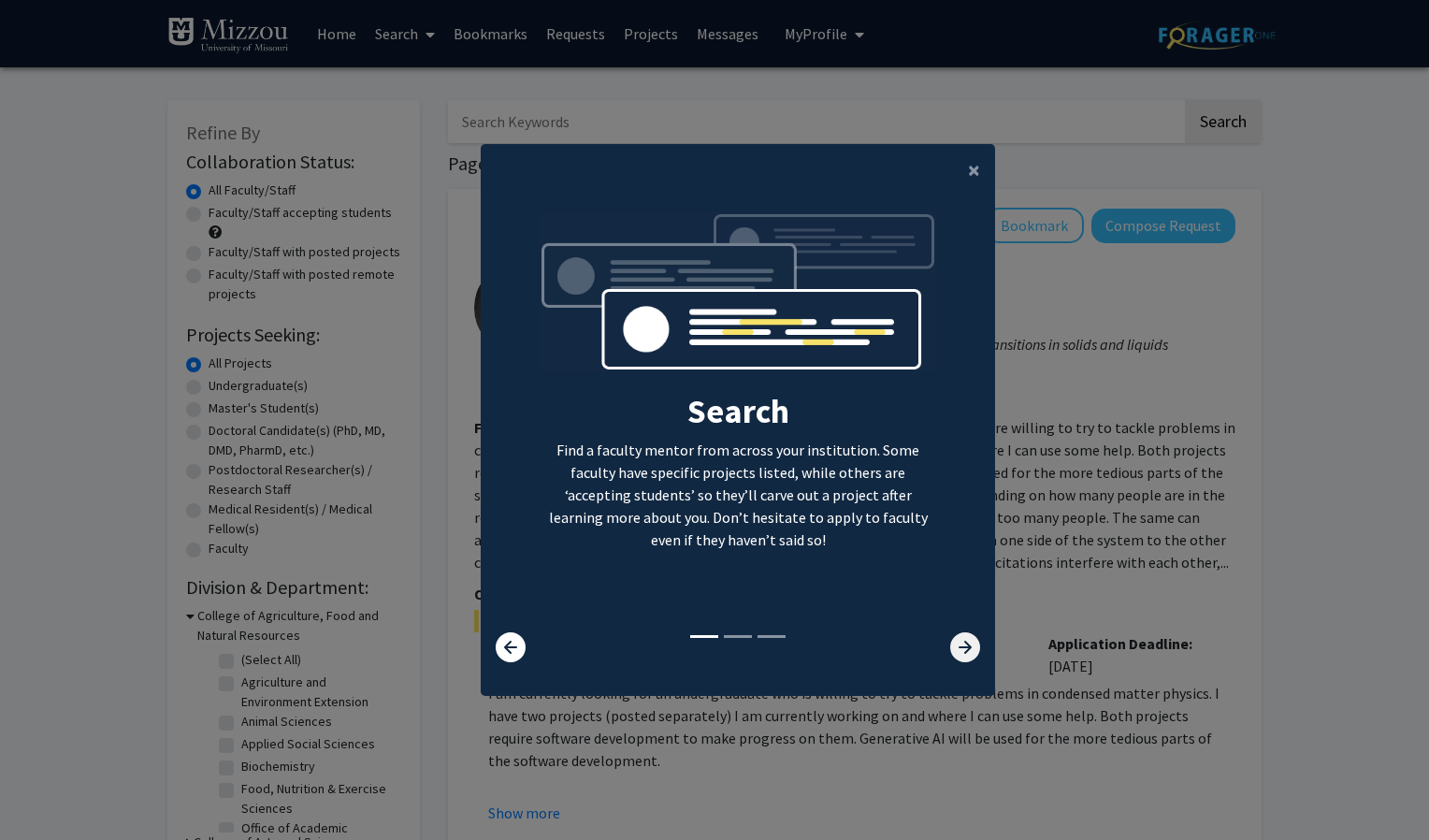
click at [962, 647] on icon at bounding box center [965, 647] width 29 height 29
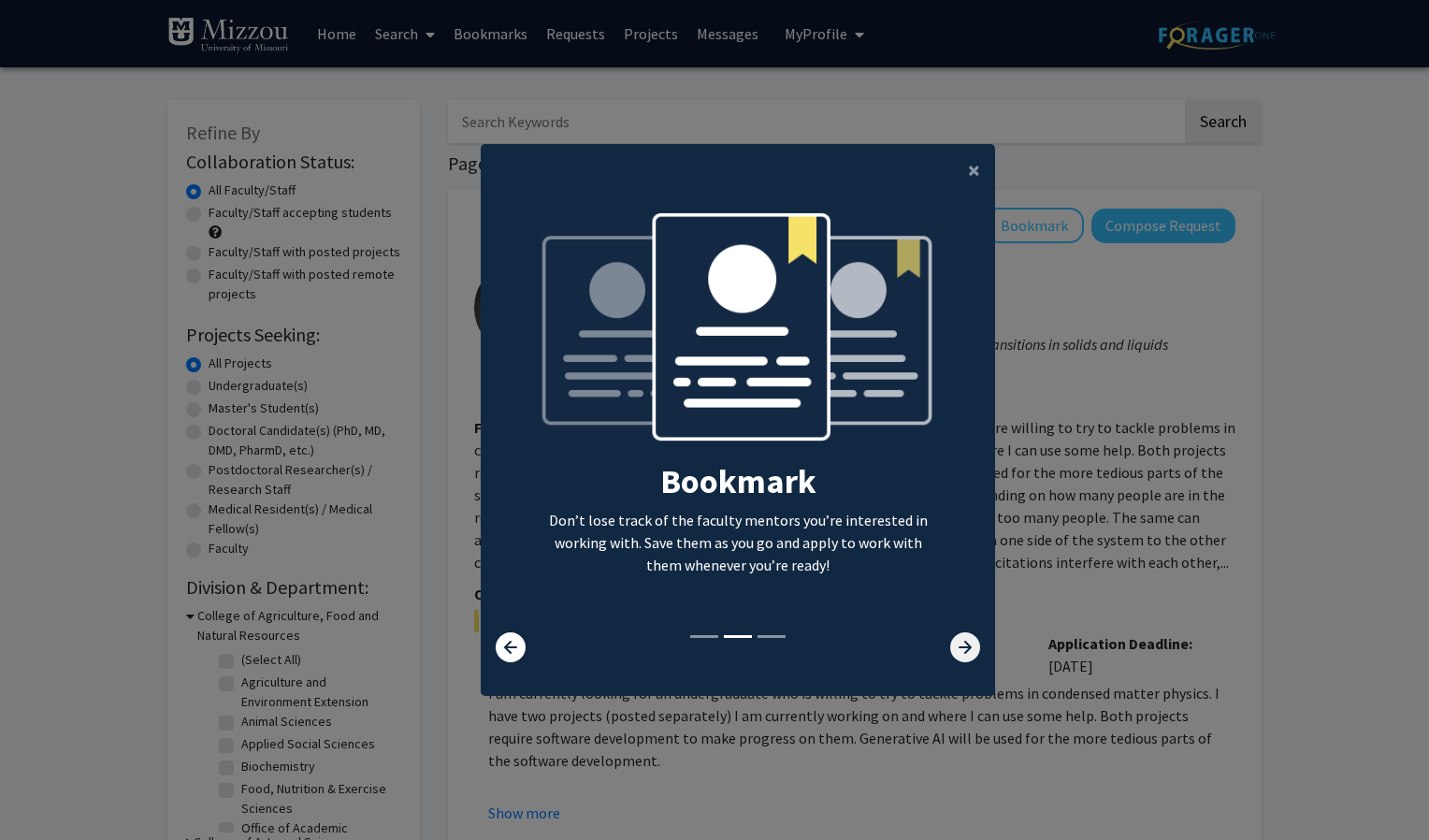
click at [962, 647] on icon at bounding box center [965, 647] width 29 height 29
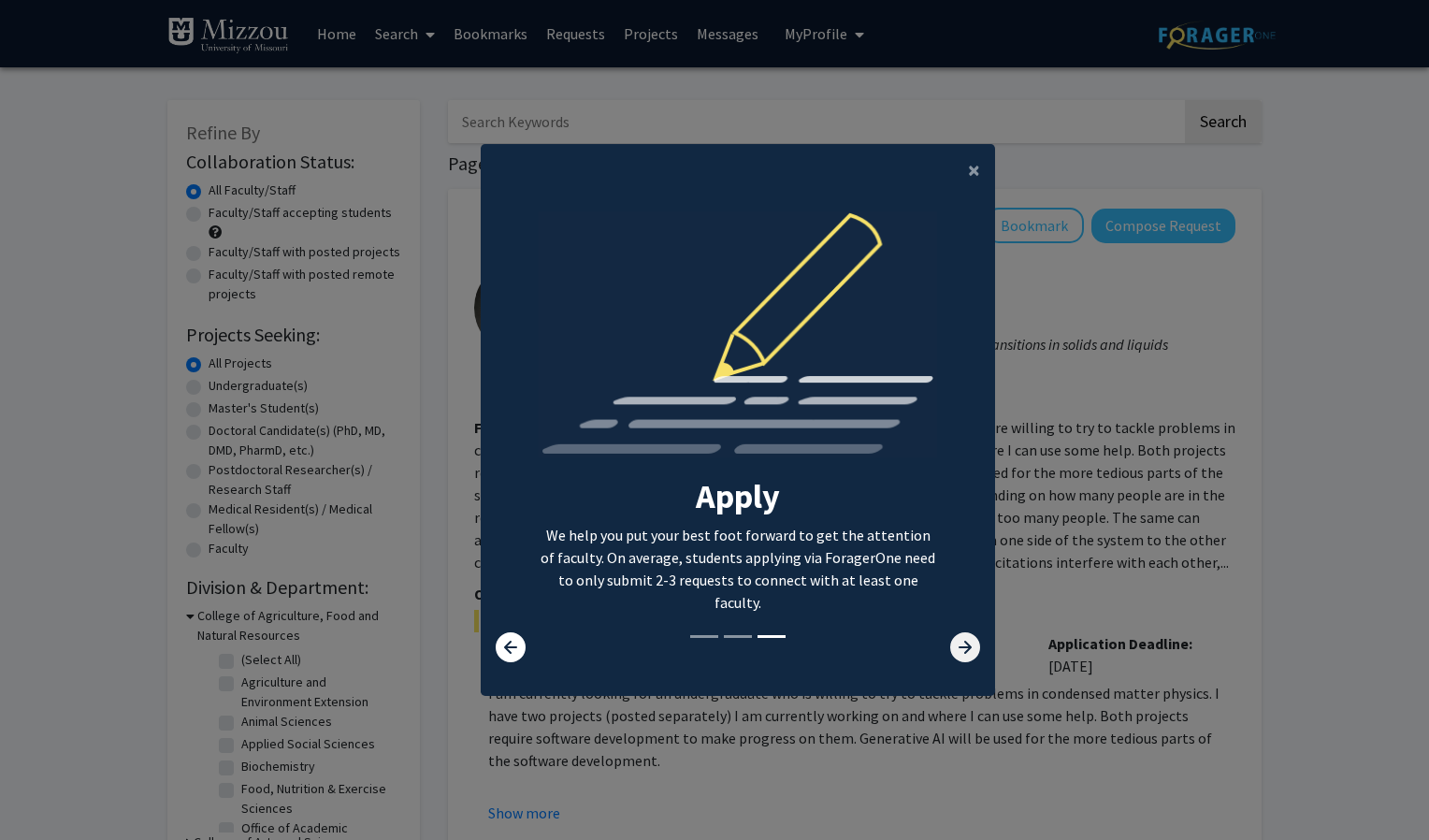
click at [962, 647] on icon at bounding box center [965, 647] width 29 height 29
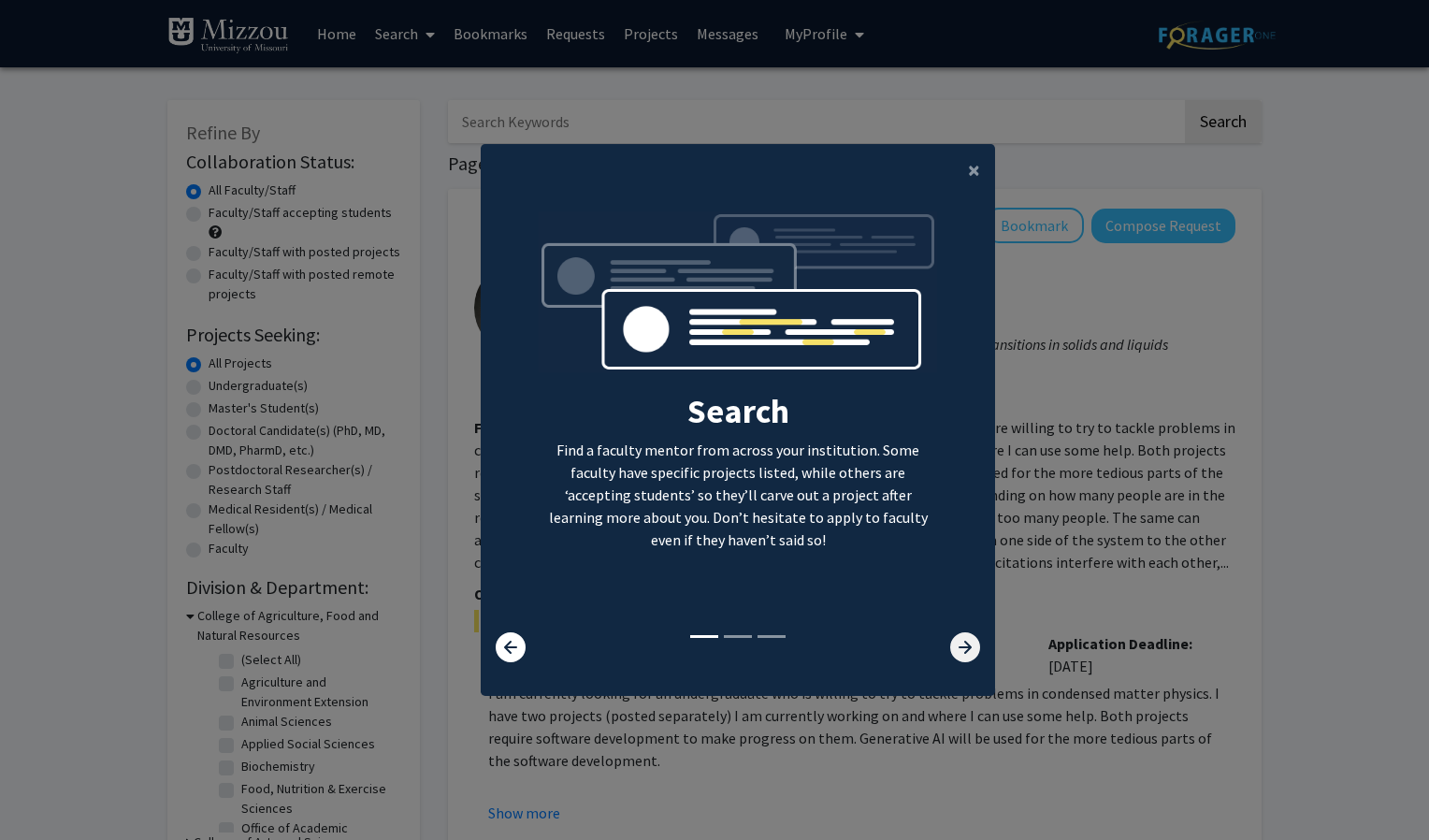
click at [962, 647] on icon at bounding box center [965, 647] width 29 height 29
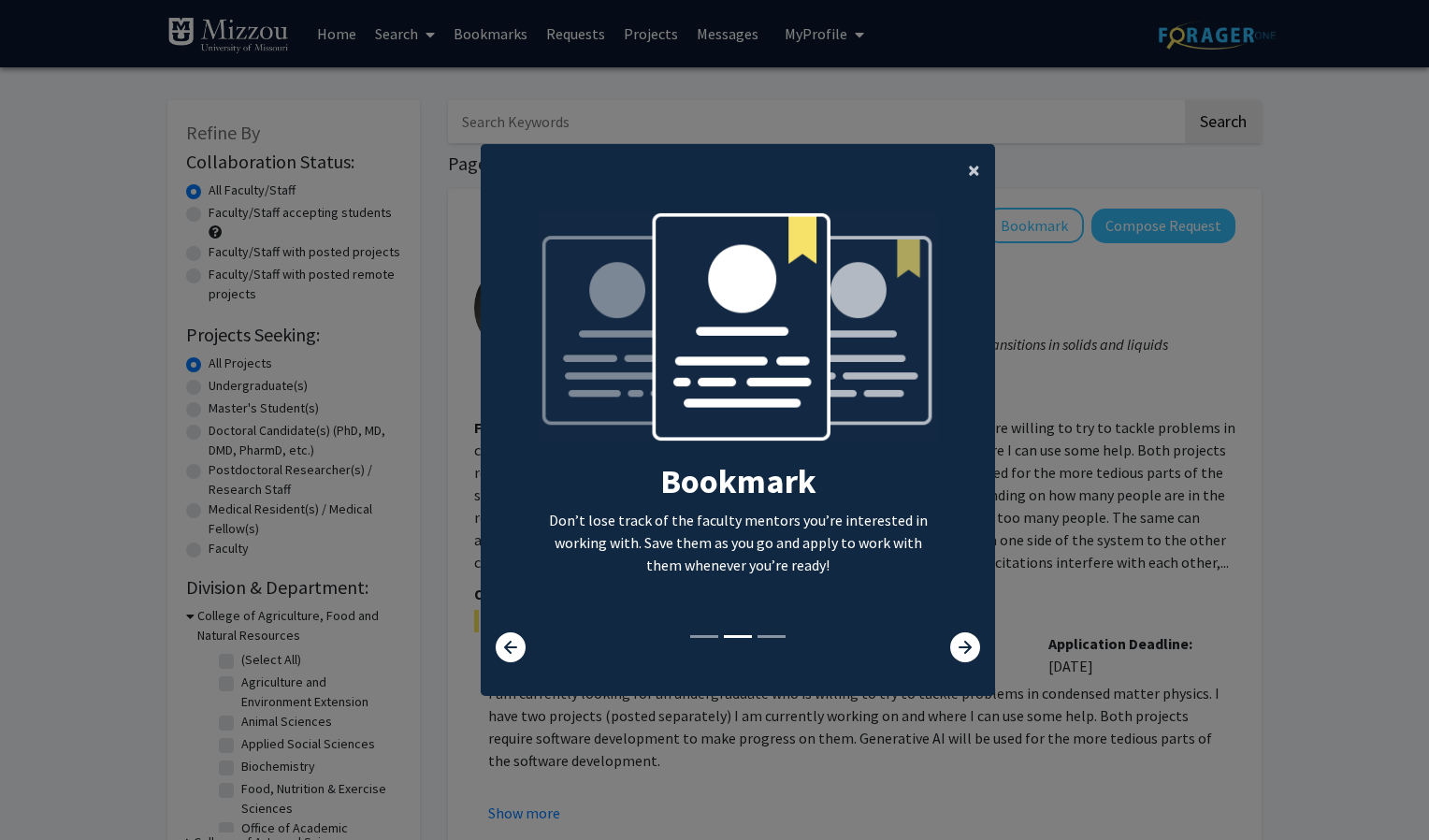
click at [973, 172] on span "×" at bounding box center [974, 170] width 12 height 29
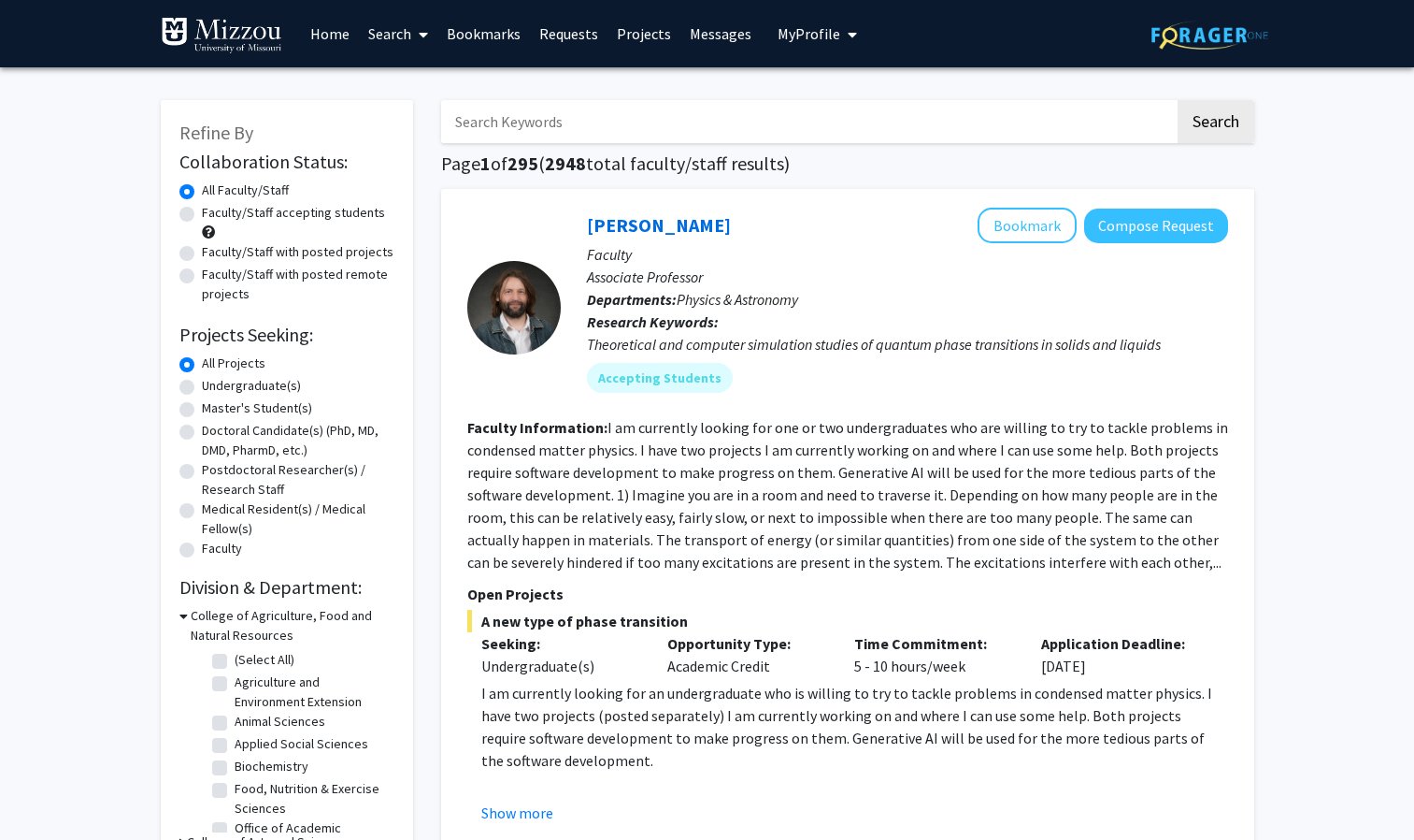
click at [712, 128] on input "Search Keywords" at bounding box center [809, 122] width 734 height 43
type input "[PERSON_NAME]"
click at [1178, 100] on button "Search" at bounding box center [1216, 122] width 77 height 43
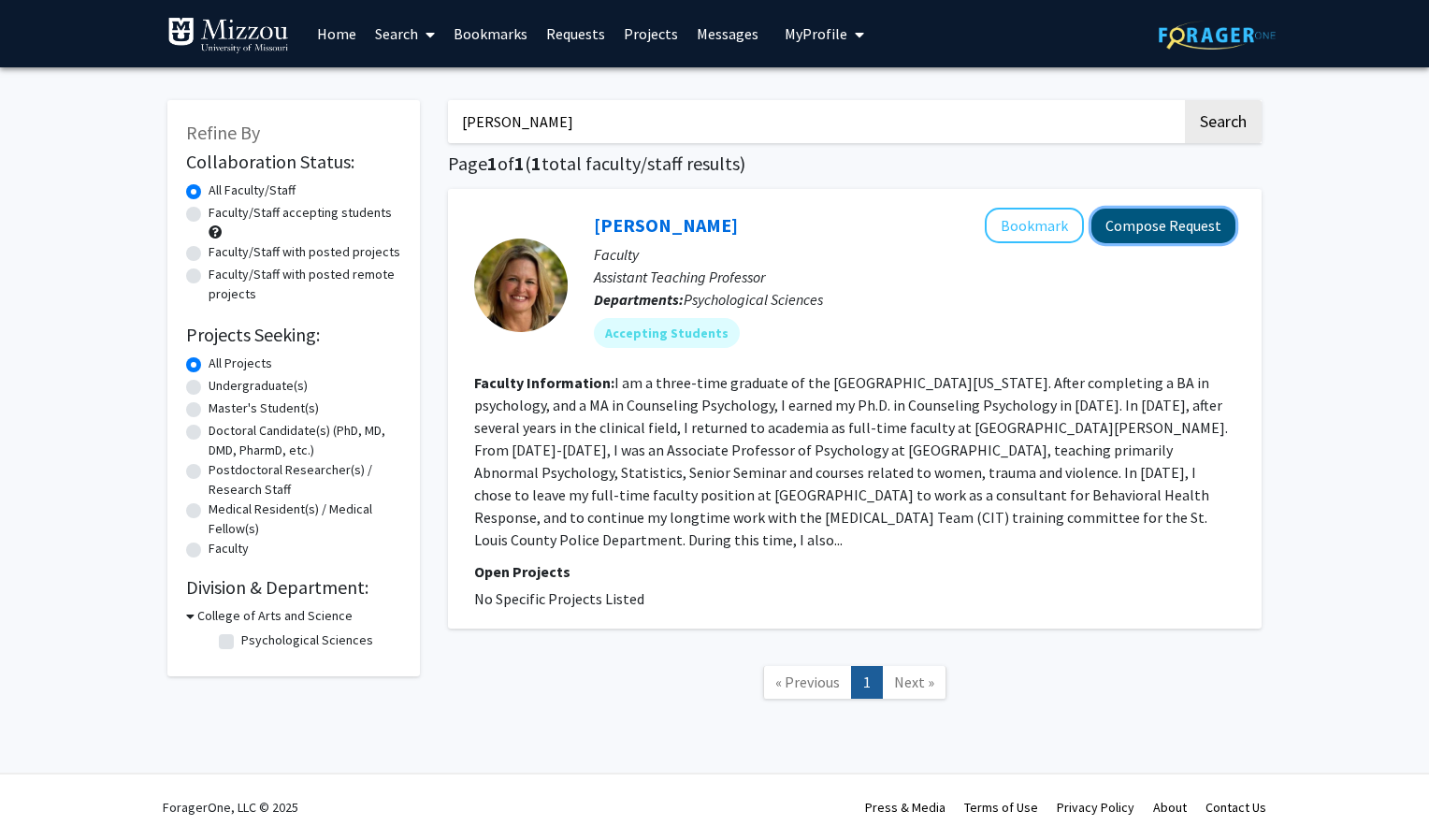
click at [1166, 228] on button "Compose Request" at bounding box center [1163, 225] width 144 height 34
